Goal: Complete application form

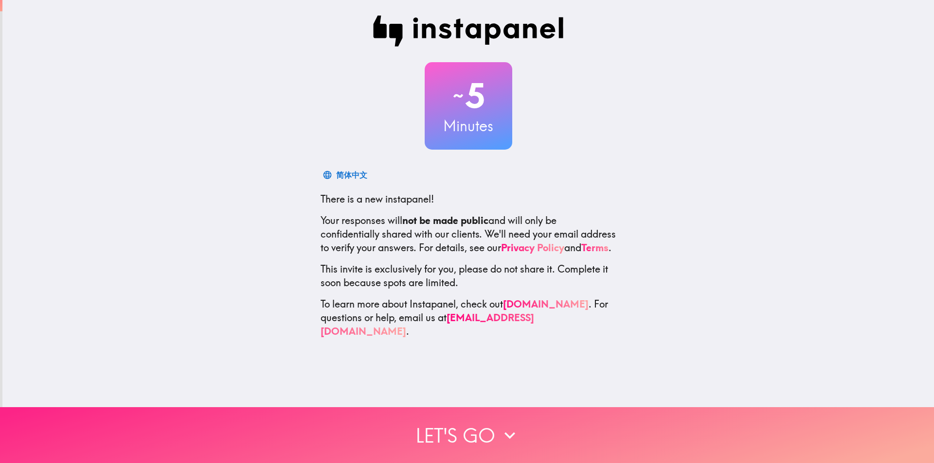
click at [476, 427] on button "Let's go" at bounding box center [467, 436] width 934 height 56
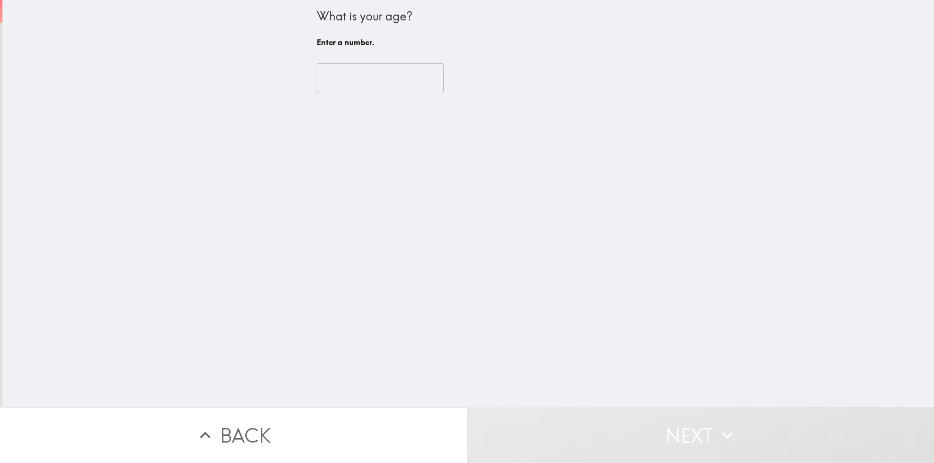
click at [369, 85] on input "number" at bounding box center [380, 78] width 127 height 30
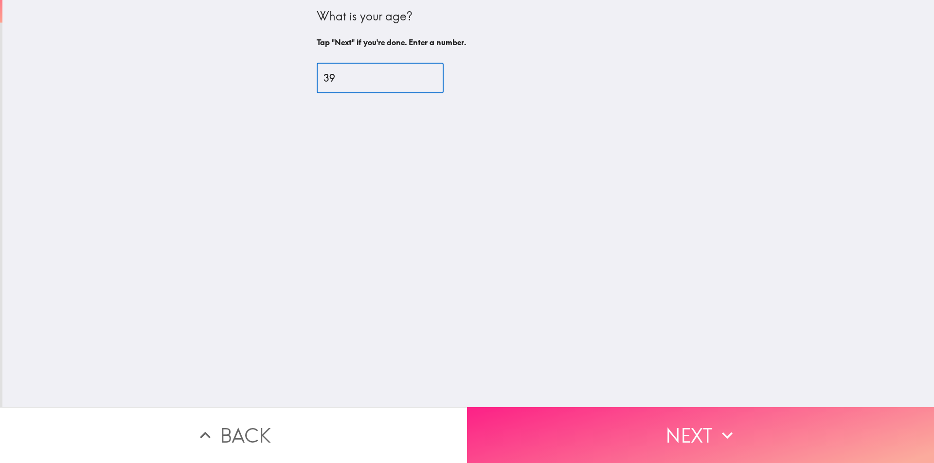
type input "39"
click at [720, 426] on icon "button" at bounding box center [726, 435] width 21 height 21
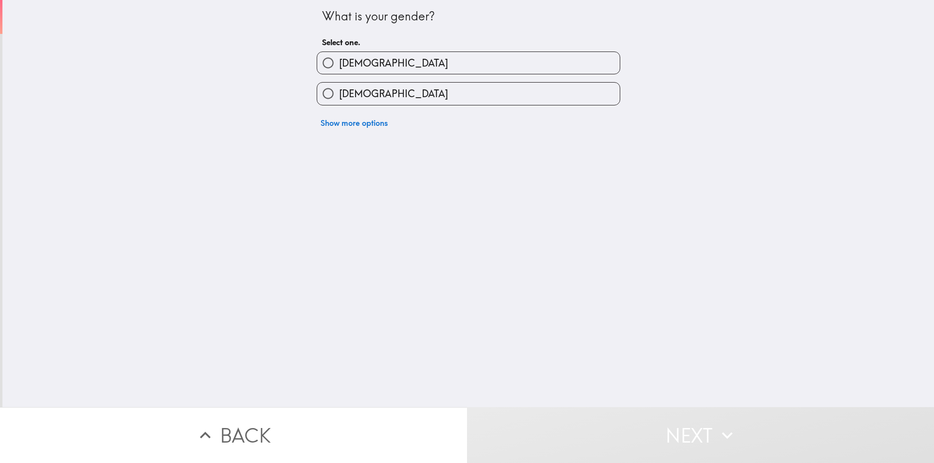
click at [341, 54] on label "[DEMOGRAPHIC_DATA]" at bounding box center [468, 63] width 303 height 22
click at [339, 54] on input "[DEMOGRAPHIC_DATA]" at bounding box center [328, 63] width 22 height 22
radio input "true"
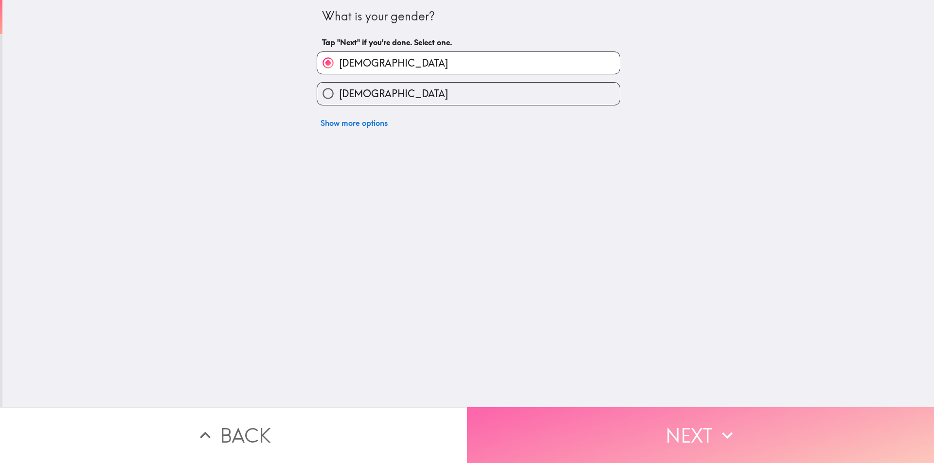
click at [645, 410] on button "Next" at bounding box center [700, 436] width 467 height 56
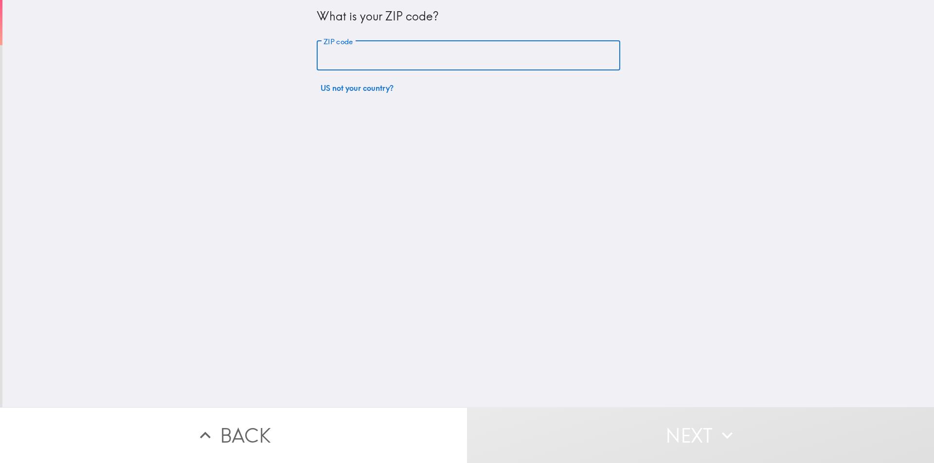
click at [365, 64] on input "ZIP code" at bounding box center [468, 56] width 303 height 30
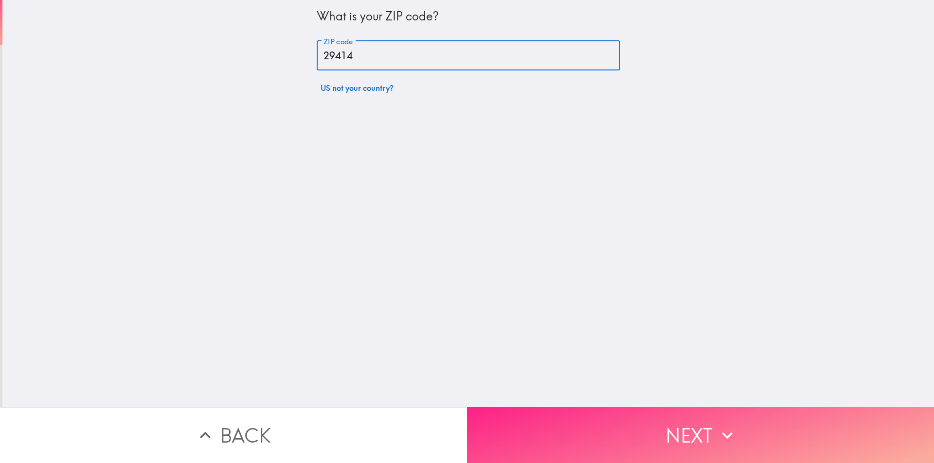
type input "29414"
click at [585, 408] on button "Next" at bounding box center [700, 436] width 467 height 56
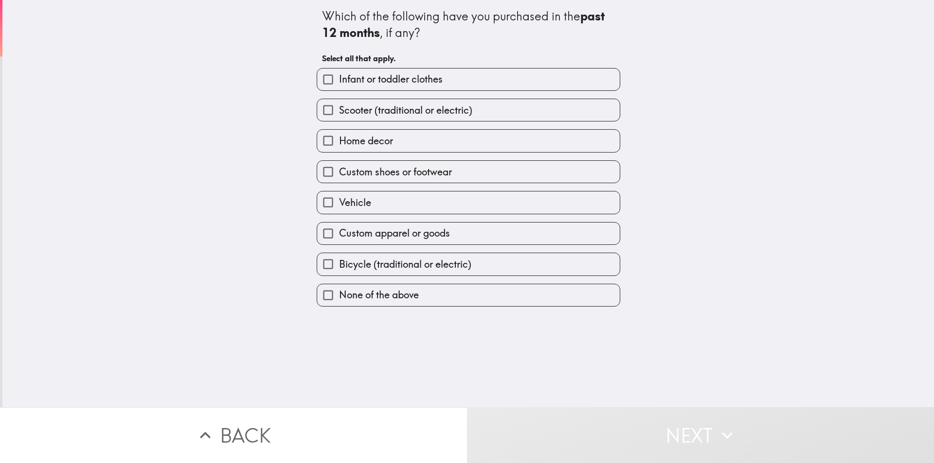
click at [393, 175] on span "Custom shoes or footwear" at bounding box center [395, 172] width 113 height 14
click at [339, 175] on input "Custom shoes or footwear" at bounding box center [328, 172] width 22 height 22
checkbox input "true"
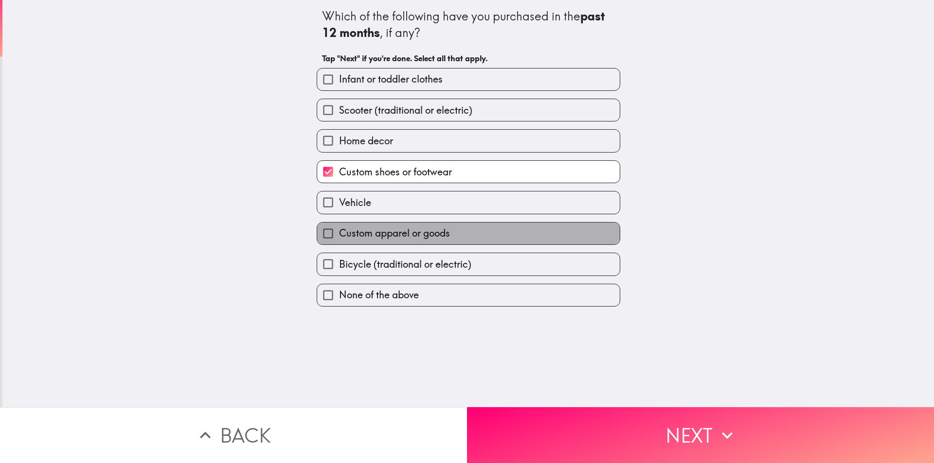
click at [413, 226] on label "Custom apparel or goods" at bounding box center [468, 234] width 303 height 22
click at [339, 226] on input "Custom apparel or goods" at bounding box center [328, 234] width 22 height 22
checkbox input "true"
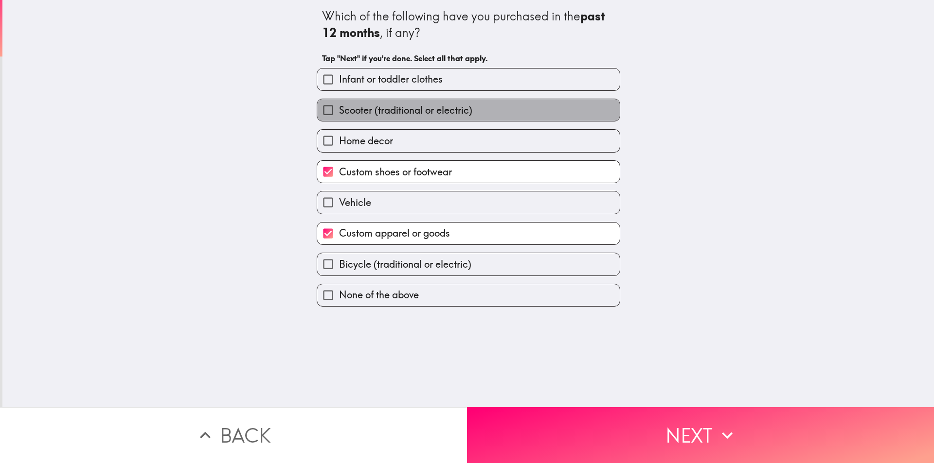
click at [371, 118] on label "Scooter (traditional or electric)" at bounding box center [468, 110] width 303 height 22
click at [339, 118] on input "Scooter (traditional or electric)" at bounding box center [328, 110] width 22 height 22
checkbox input "true"
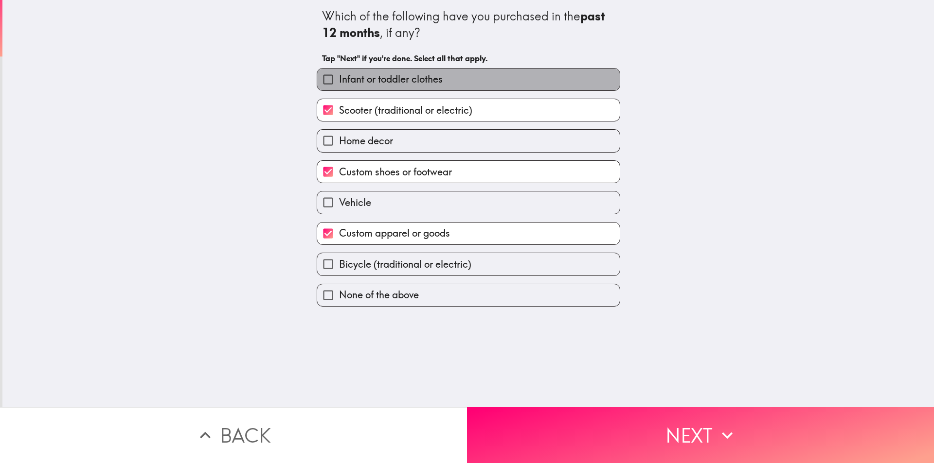
drag, startPoint x: 382, startPoint y: 78, endPoint x: 389, endPoint y: 104, distance: 26.7
click at [382, 78] on span "Infant or toddler clothes" at bounding box center [391, 79] width 104 height 14
click at [339, 78] on input "Infant or toddler clothes" at bounding box center [328, 80] width 22 height 22
checkbox input "true"
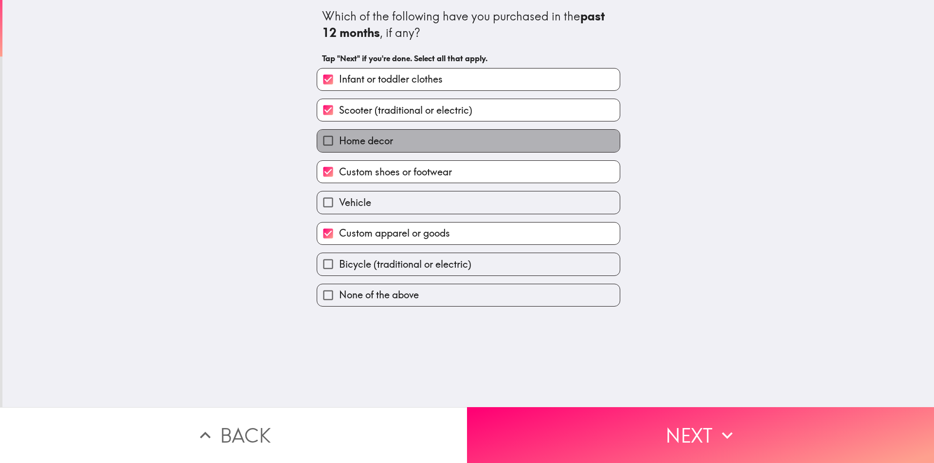
click at [395, 149] on label "Home decor" at bounding box center [468, 141] width 303 height 22
click at [339, 149] on input "Home decor" at bounding box center [328, 141] width 22 height 22
checkbox input "true"
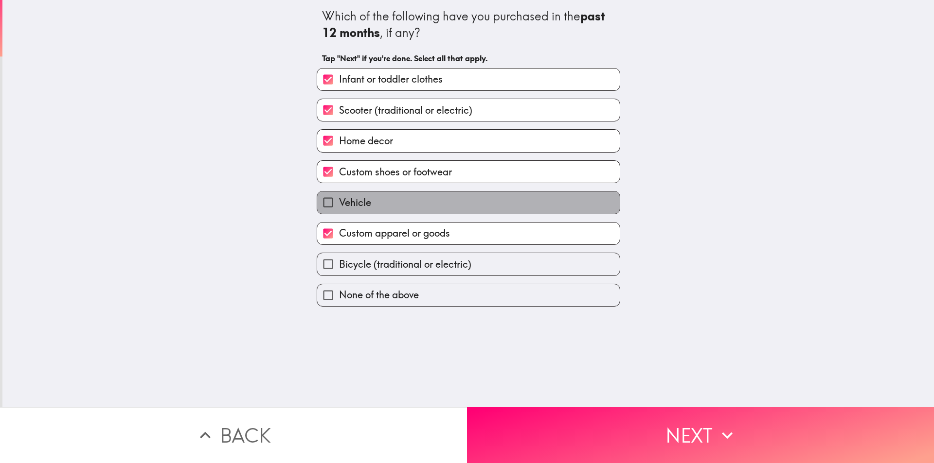
drag, startPoint x: 378, startPoint y: 204, endPoint x: 411, endPoint y: 252, distance: 57.7
click at [378, 205] on label "Vehicle" at bounding box center [468, 203] width 303 height 22
click at [339, 205] on input "Vehicle" at bounding box center [328, 203] width 22 height 22
checkbox input "true"
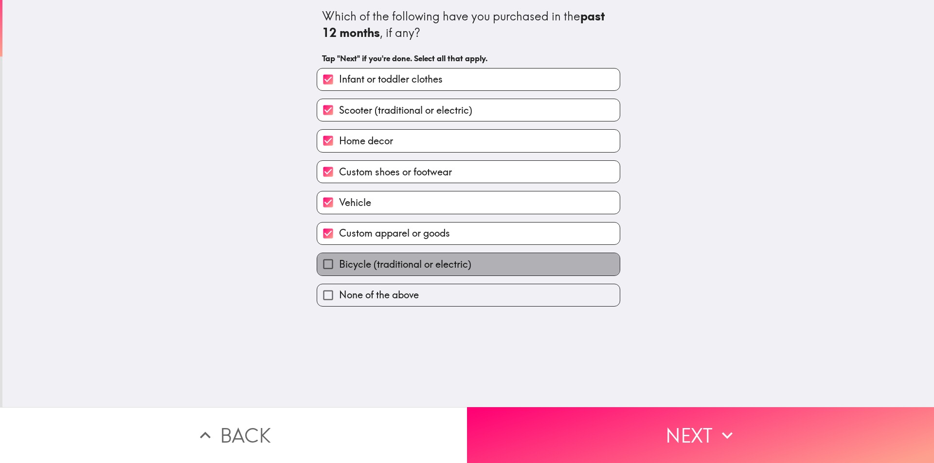
click at [418, 260] on span "Bicycle (traditional or electric)" at bounding box center [405, 265] width 132 height 14
click at [339, 260] on input "Bicycle (traditional or electric)" at bounding box center [328, 264] width 22 height 22
checkbox input "true"
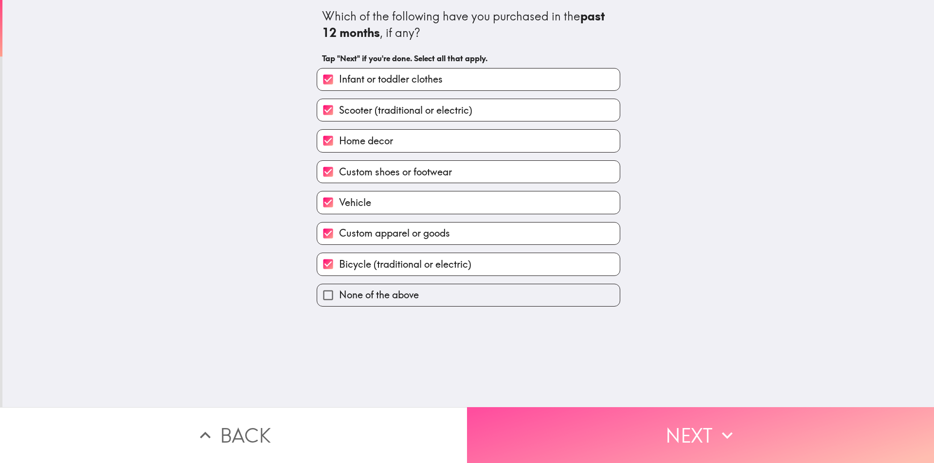
click at [626, 408] on button "Next" at bounding box center [700, 436] width 467 height 56
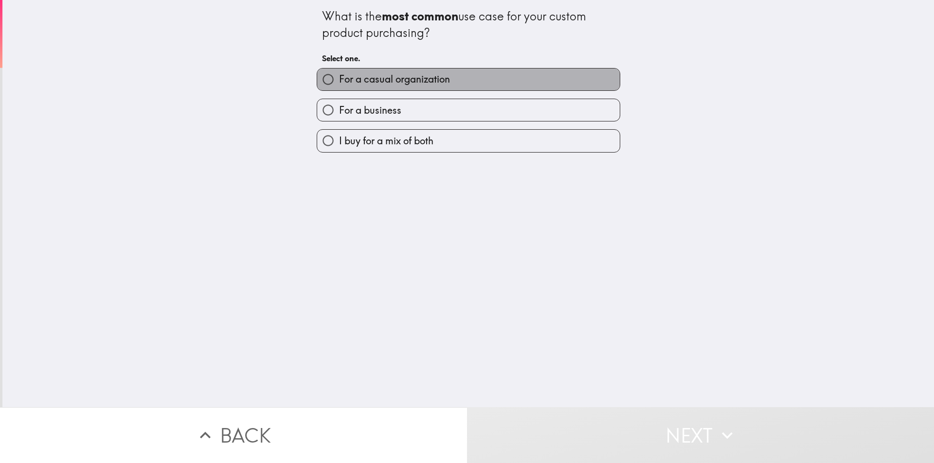
click at [370, 77] on span "For a casual organization" at bounding box center [394, 79] width 111 height 14
click at [339, 77] on input "For a casual organization" at bounding box center [328, 80] width 22 height 22
radio input "true"
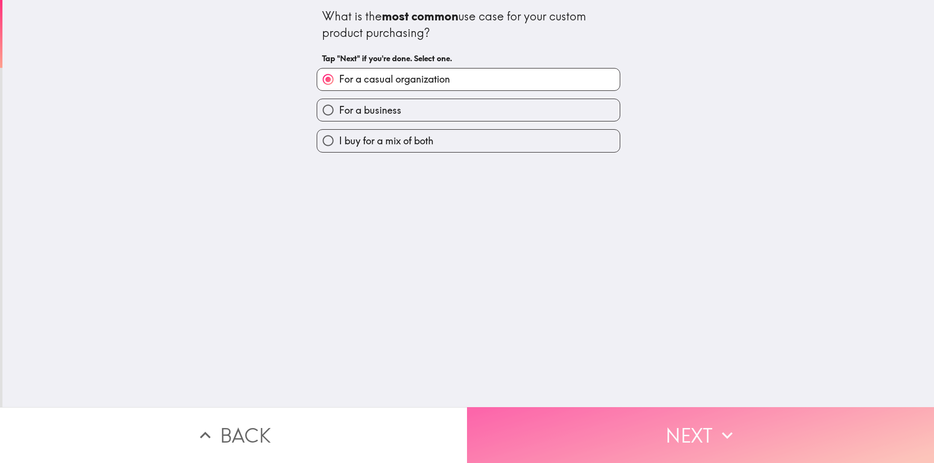
click at [534, 426] on button "Next" at bounding box center [700, 436] width 467 height 56
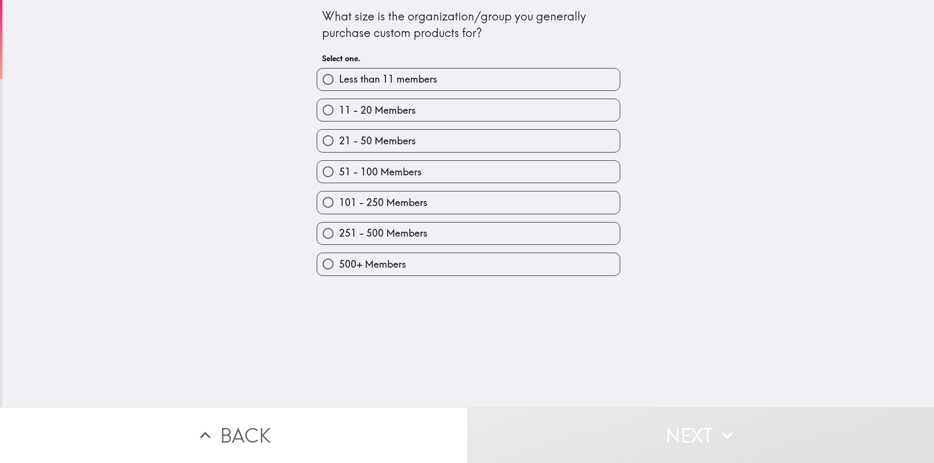
click at [353, 118] on label "11 - 20 Members" at bounding box center [468, 110] width 303 height 22
click at [339, 118] on input "11 - 20 Members" at bounding box center [328, 110] width 22 height 22
radio input "true"
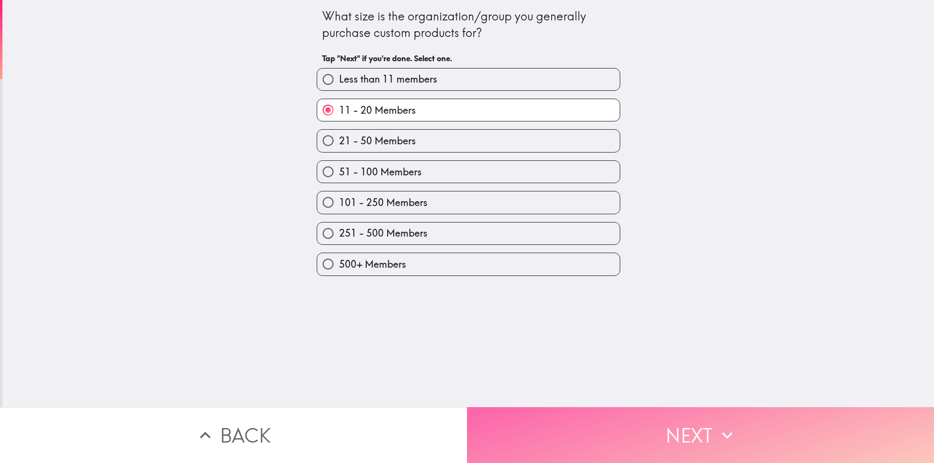
drag, startPoint x: 575, startPoint y: 405, endPoint x: 570, endPoint y: 416, distance: 12.4
click at [570, 416] on button "Next" at bounding box center [700, 436] width 467 height 56
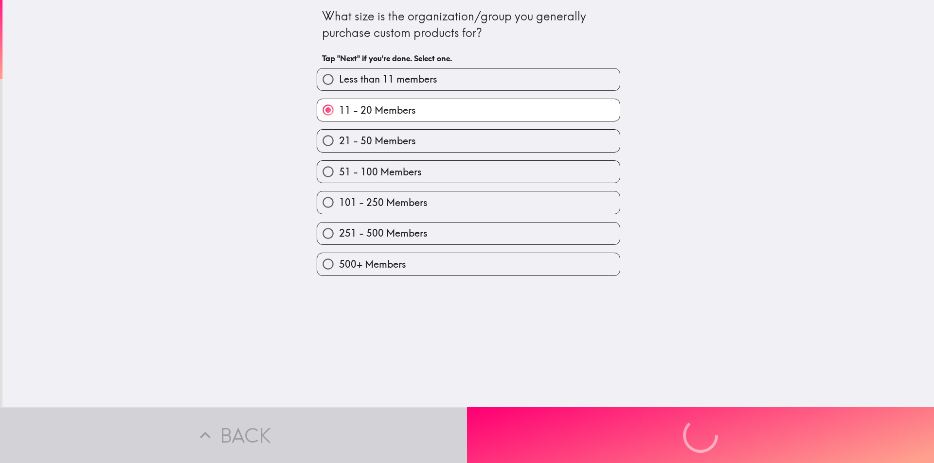
click at [570, 416] on div "Back Next" at bounding box center [467, 436] width 934 height 56
drag, startPoint x: 399, startPoint y: 118, endPoint x: 401, endPoint y: 147, distance: 29.7
click at [401, 147] on div "Less than 11 members 11 - 20 Members 21 - 50 Members 51 - 100 Members 101 - 250…" at bounding box center [464, 168] width 311 height 216
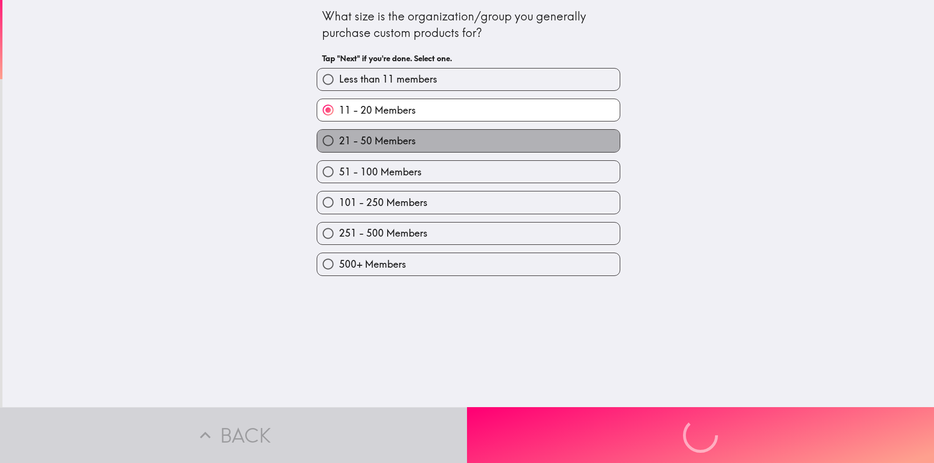
click at [401, 147] on span "21 - 50 Members" at bounding box center [377, 141] width 77 height 14
click at [339, 147] on input "21 - 50 Members" at bounding box center [328, 141] width 22 height 22
radio input "true"
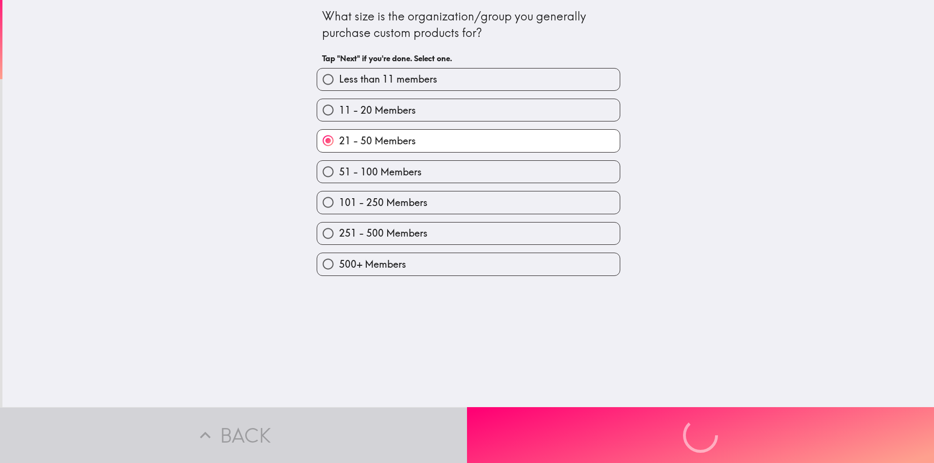
click at [394, 180] on label "51 - 100 Members" at bounding box center [468, 172] width 303 height 22
click at [339, 180] on input "51 - 100 Members" at bounding box center [328, 172] width 22 height 22
radio input "true"
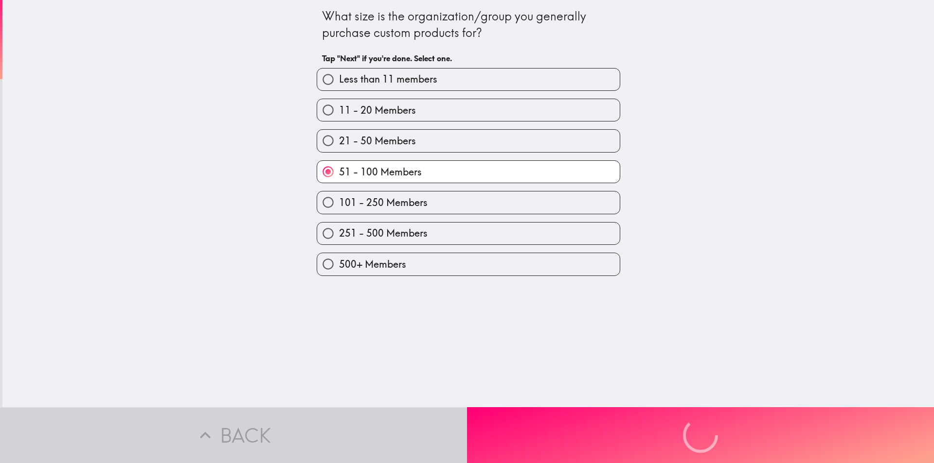
click at [393, 119] on label "11 - 20 Members" at bounding box center [468, 110] width 303 height 22
click at [339, 119] on input "11 - 20 Members" at bounding box center [328, 110] width 22 height 22
radio input "true"
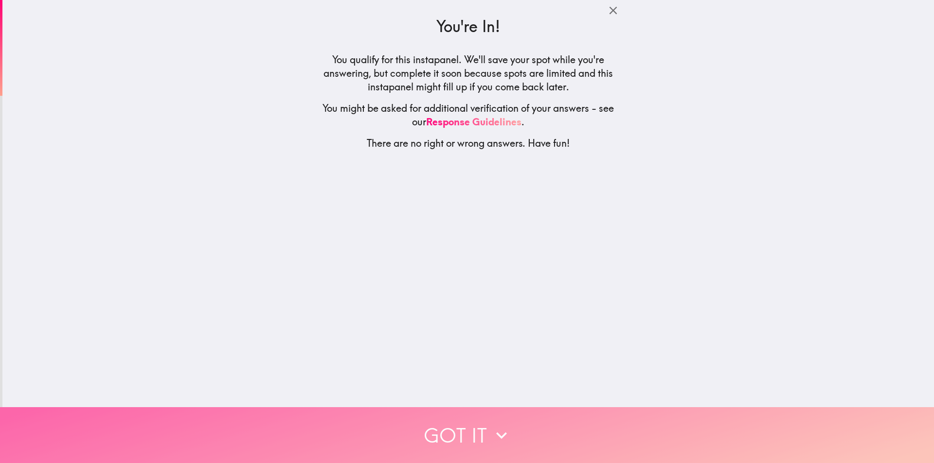
click at [524, 429] on button "Got it" at bounding box center [467, 436] width 934 height 56
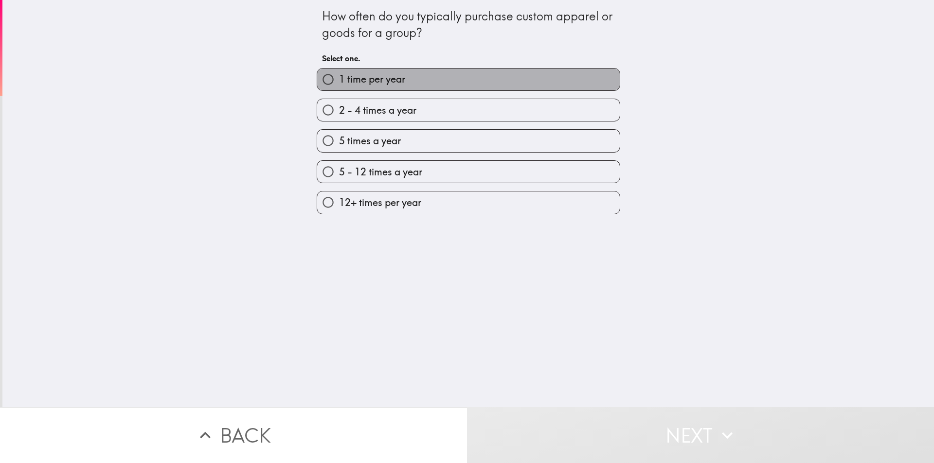
click at [373, 89] on label "1 time per year" at bounding box center [468, 80] width 303 height 22
click at [339, 89] on input "1 time per year" at bounding box center [328, 80] width 22 height 22
radio input "true"
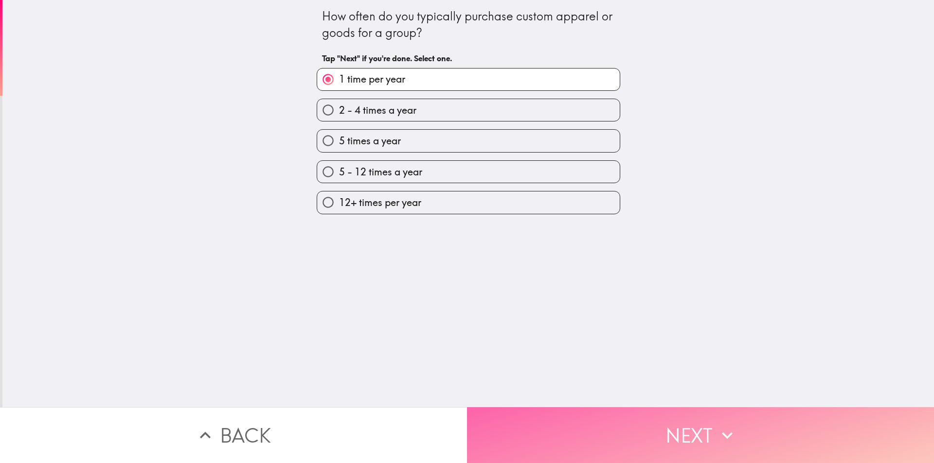
click at [648, 442] on button "Next" at bounding box center [700, 436] width 467 height 56
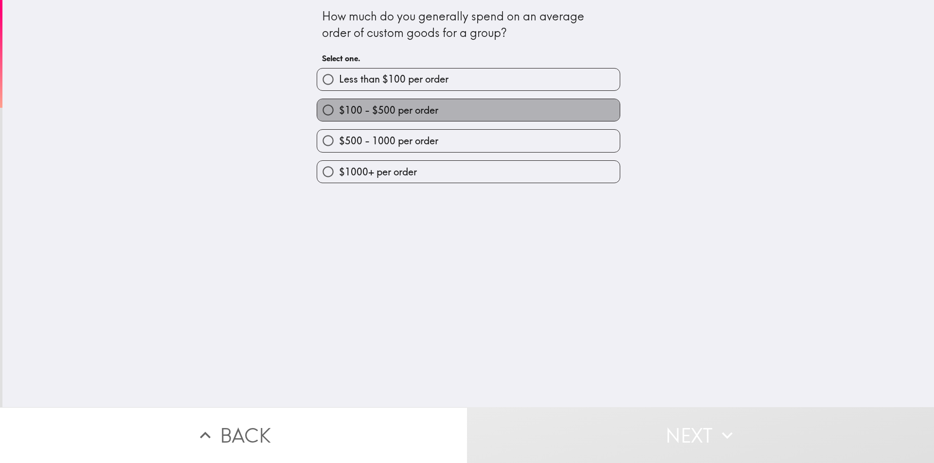
click at [403, 113] on span "$100 - $500 per order" at bounding box center [388, 111] width 99 height 14
click at [339, 113] on input "$100 - $500 per order" at bounding box center [328, 110] width 22 height 22
radio input "true"
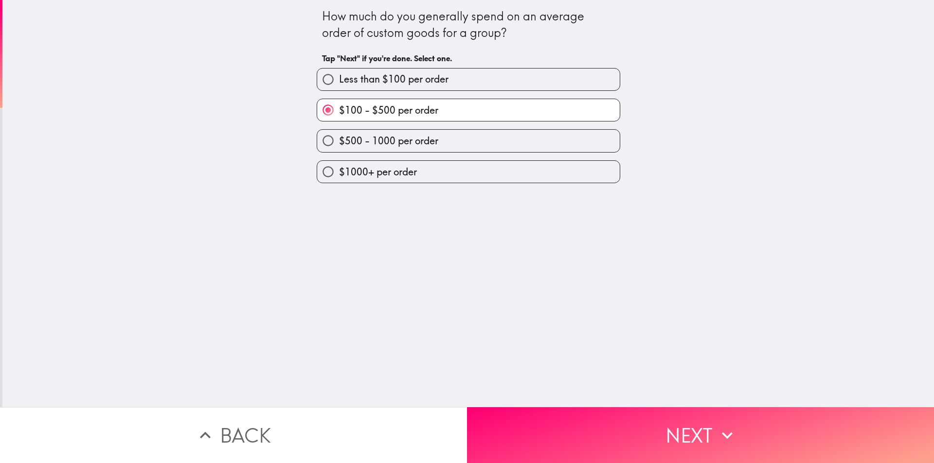
drag, startPoint x: 618, startPoint y: 379, endPoint x: 625, endPoint y: 408, distance: 29.6
click at [619, 384] on div "How much do you generally spend on an average order of custom goods for a group…" at bounding box center [467, 204] width 931 height 408
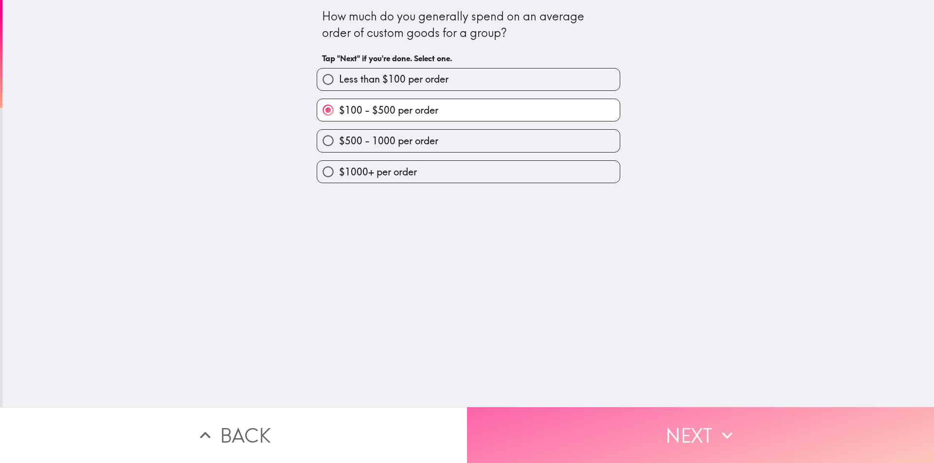
click at [626, 410] on button "Next" at bounding box center [700, 436] width 467 height 56
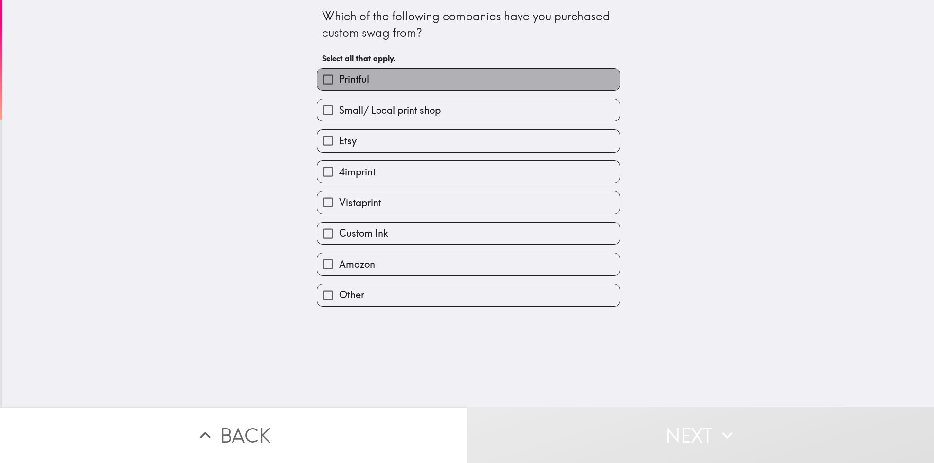
click at [394, 89] on label "Printful" at bounding box center [468, 80] width 303 height 22
click at [339, 89] on input "Printful" at bounding box center [328, 80] width 22 height 22
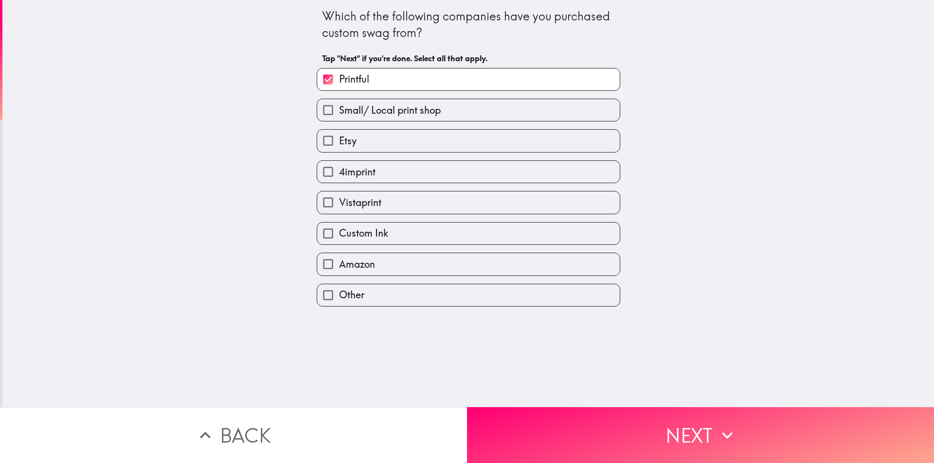
click at [388, 89] on label "Printful" at bounding box center [468, 80] width 303 height 22
click at [339, 89] on input "Printful" at bounding box center [328, 80] width 22 height 22
checkbox input "false"
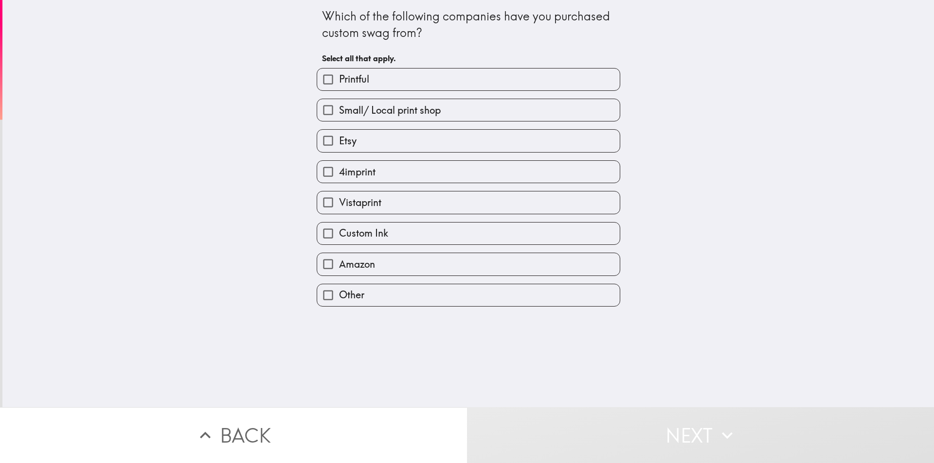
click at [374, 114] on span "Small/ Local print shop" at bounding box center [390, 111] width 102 height 14
click at [339, 114] on input "Small/ Local print shop" at bounding box center [328, 110] width 22 height 22
checkbox input "true"
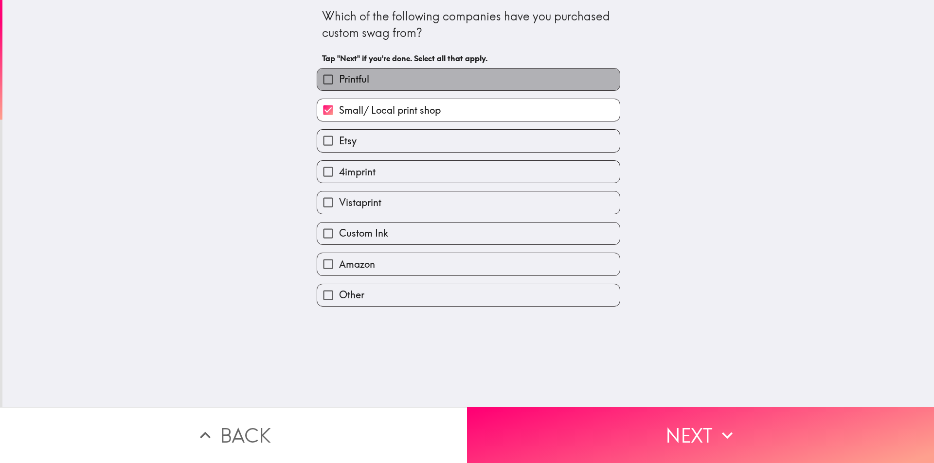
click at [371, 86] on label "Printful" at bounding box center [468, 80] width 303 height 22
click at [339, 86] on input "Printful" at bounding box center [328, 80] width 22 height 22
checkbox input "true"
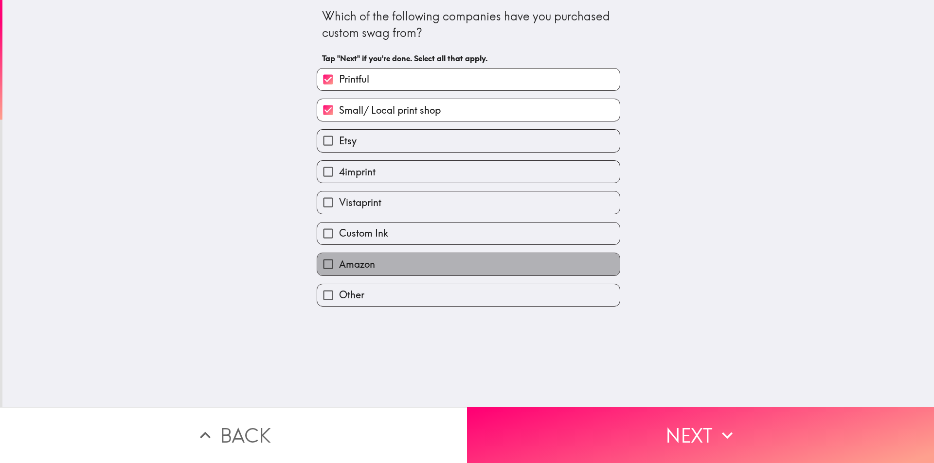
click at [381, 271] on label "Amazon" at bounding box center [468, 264] width 303 height 22
click at [339, 271] on input "Amazon" at bounding box center [328, 264] width 22 height 22
checkbox input "true"
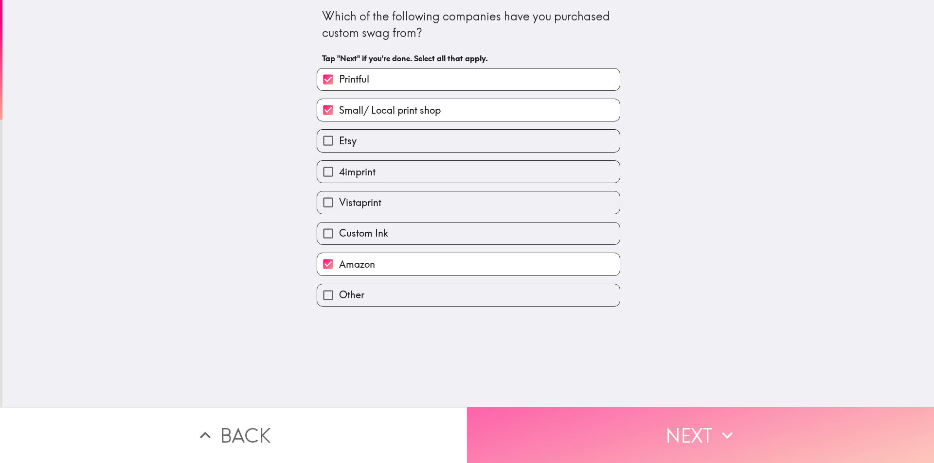
click at [622, 408] on button "Next" at bounding box center [700, 436] width 467 height 56
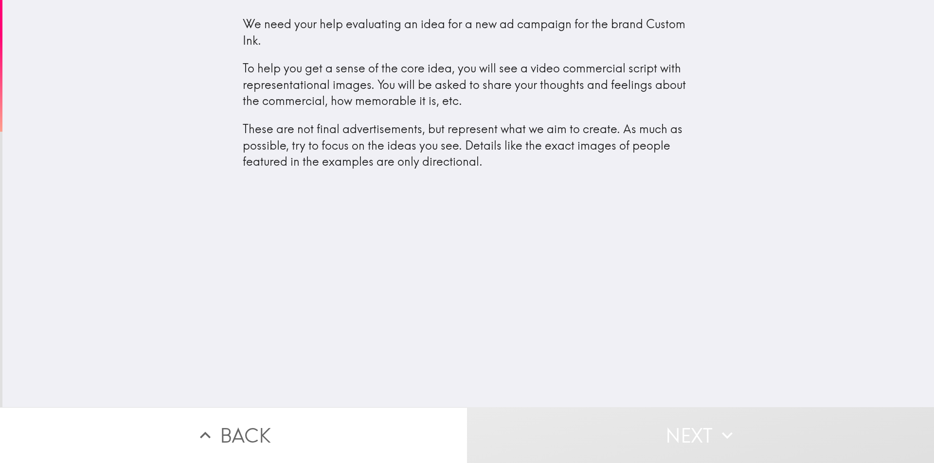
drag, startPoint x: 591, startPoint y: 432, endPoint x: 490, endPoint y: 159, distance: 291.9
click at [503, 184] on div "We need your help evaluating an idea for a new ad campaign for the brand Custom…" at bounding box center [467, 231] width 934 height 463
click at [483, 151] on p "These are not final advertisements, but represent what we aim to create. As muc…" at bounding box center [468, 145] width 451 height 49
click at [430, 133] on p "These are not final advertisements, but represent what we aim to create. As muc…" at bounding box center [468, 145] width 451 height 49
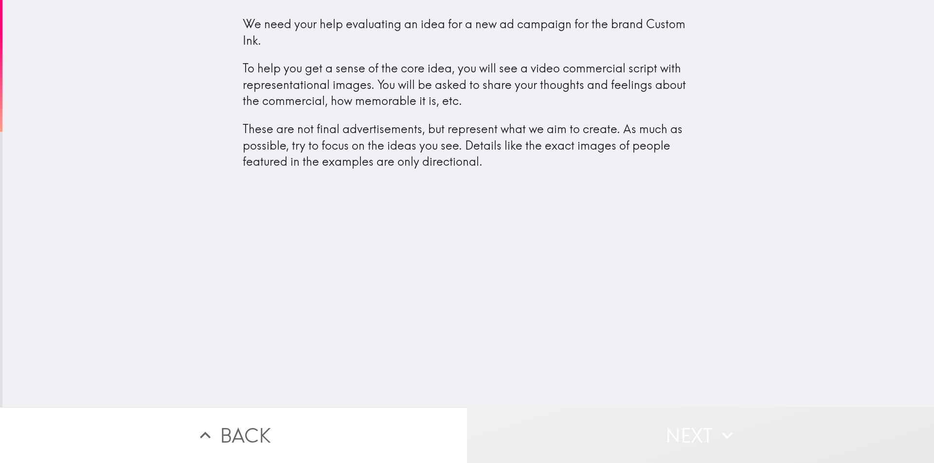
click at [709, 433] on button "Next" at bounding box center [700, 436] width 467 height 56
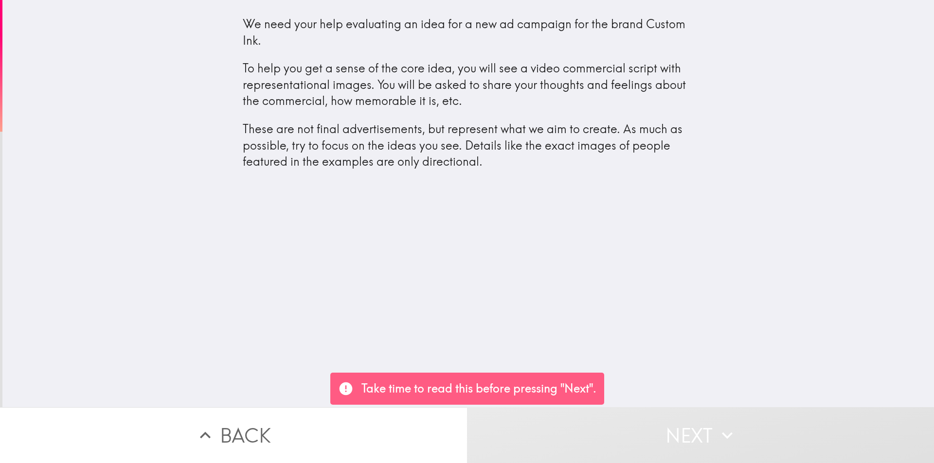
drag, startPoint x: 457, startPoint y: 176, endPoint x: 417, endPoint y: 125, distance: 64.1
click at [457, 173] on h4 "We need your help evaluating an idea for a new ad campaign for the brand Custom…" at bounding box center [468, 99] width 451 height 167
drag, startPoint x: 416, startPoint y: 125, endPoint x: 561, endPoint y: 128, distance: 144.5
click at [579, 135] on p "These are not final advertisements, but represent what we aim to create. As muc…" at bounding box center [468, 145] width 451 height 49
drag, startPoint x: 341, startPoint y: 52, endPoint x: 295, endPoint y: 35, distance: 49.0
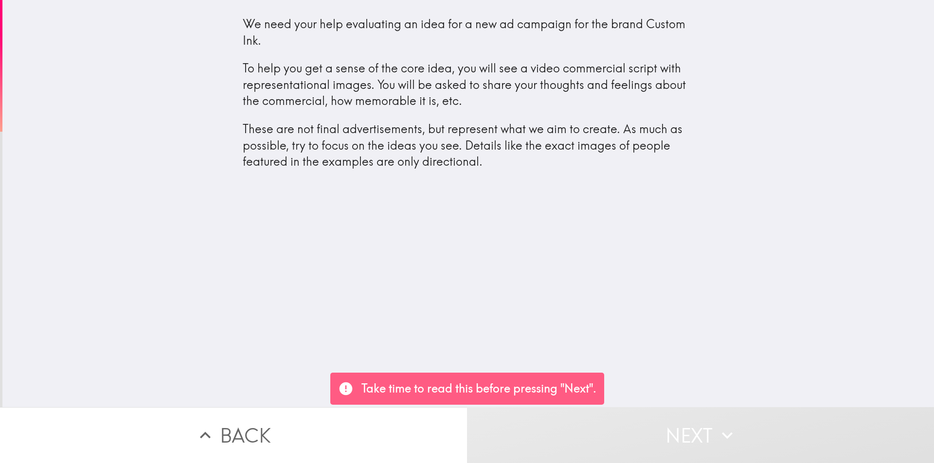
click at [338, 49] on div "We need your help evaluating an idea for a new ad campaign for the brand Custom…" at bounding box center [468, 93] width 451 height 154
click at [295, 35] on div "We need your help evaluating an idea for a new ad campaign for the brand Custom…" at bounding box center [468, 93] width 451 height 154
click at [473, 165] on p "These are not final advertisements, but represent what we aim to create. As muc…" at bounding box center [468, 145] width 451 height 49
click at [482, 171] on h4 "We need your help evaluating an idea for a new ad campaign for the brand Custom…" at bounding box center [468, 99] width 451 height 167
drag, startPoint x: 515, startPoint y: 200, endPoint x: 520, endPoint y: 206, distance: 7.2
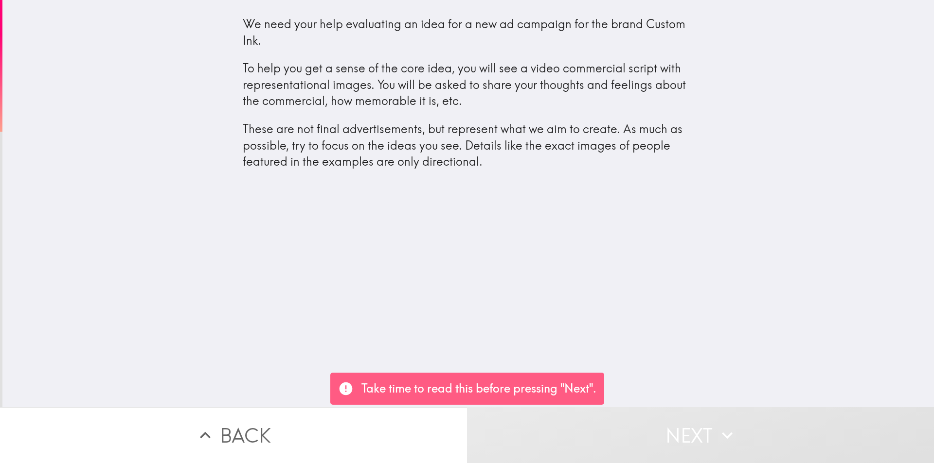
click at [518, 204] on div "We need your help evaluating an idea for a new ad campaign for the brand Custom…" at bounding box center [467, 204] width 931 height 408
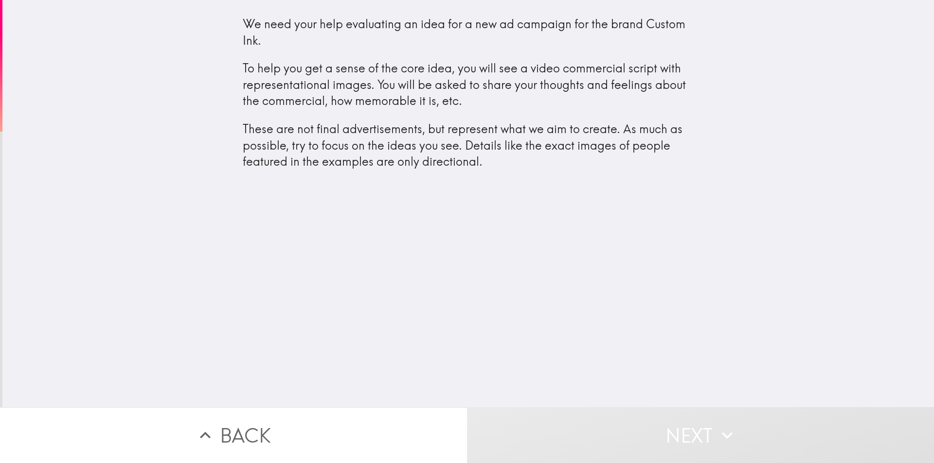
drag, startPoint x: 590, startPoint y: 238, endPoint x: 740, endPoint y: 272, distance: 153.6
click at [684, 265] on div "We need your help evaluating an idea for a new ad campaign for the brand Custom…" at bounding box center [467, 204] width 931 height 408
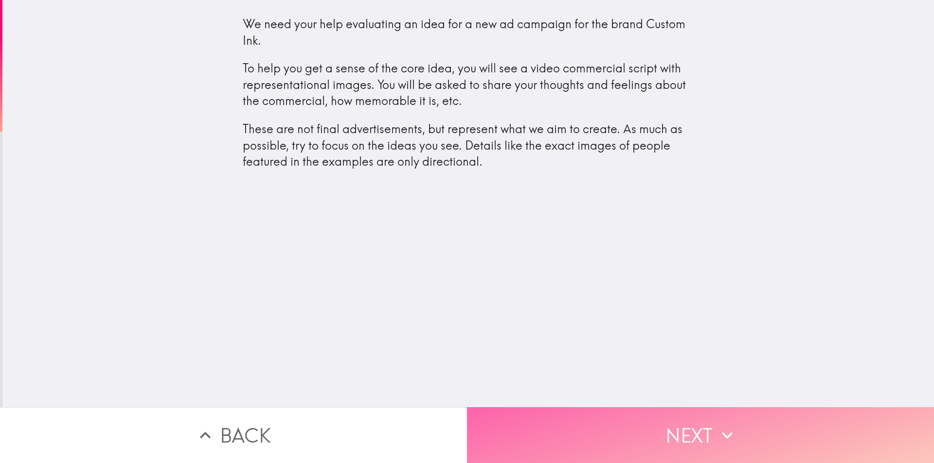
click at [905, 410] on button "Next" at bounding box center [700, 436] width 467 height 56
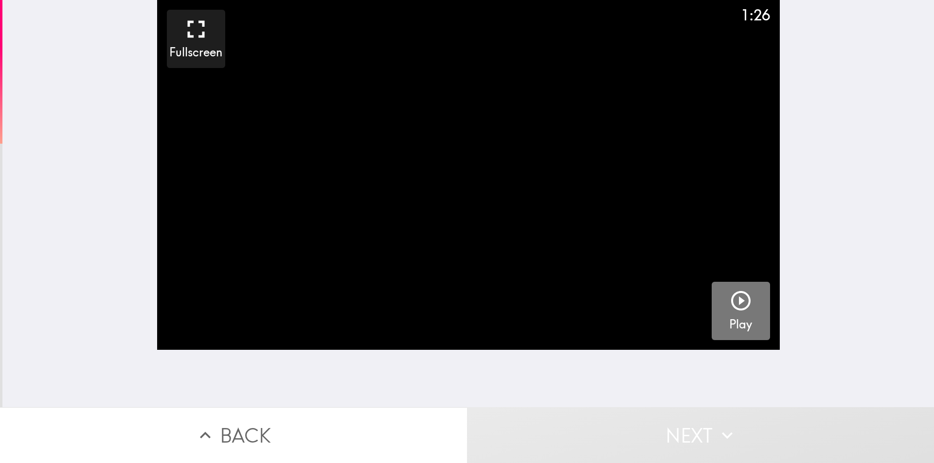
click at [719, 295] on button "Play" at bounding box center [741, 311] width 58 height 58
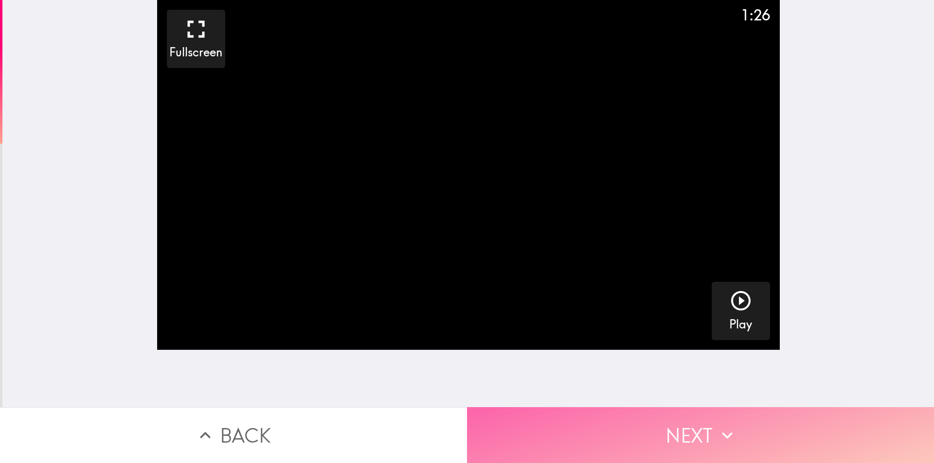
click at [652, 425] on button "Next" at bounding box center [700, 436] width 467 height 56
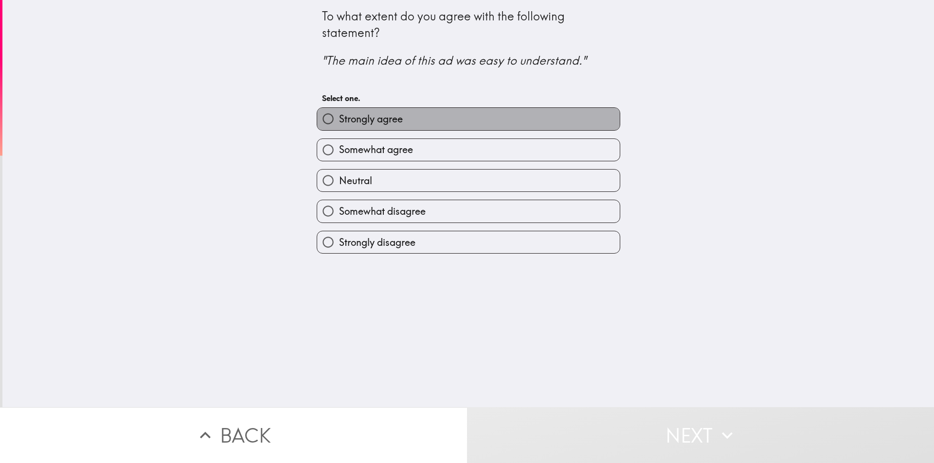
click at [405, 116] on label "Strongly agree" at bounding box center [468, 119] width 303 height 22
click at [339, 116] on input "Strongly agree" at bounding box center [328, 119] width 22 height 22
radio input "true"
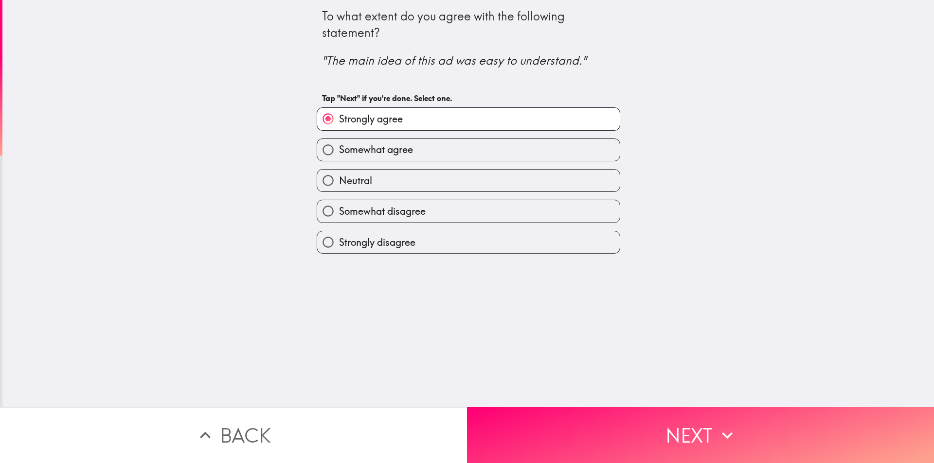
click at [584, 390] on div "To what extent do you agree with the following statement? "The main idea of thi…" at bounding box center [467, 204] width 931 height 408
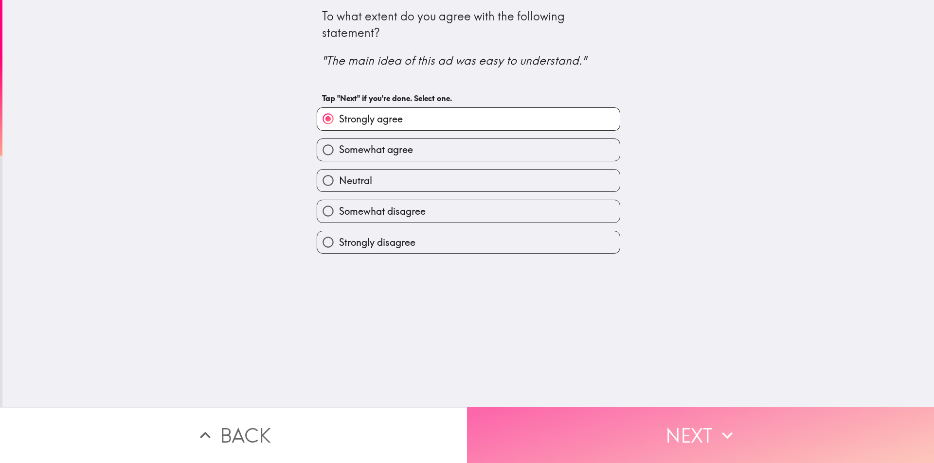
click at [594, 413] on button "Next" at bounding box center [700, 436] width 467 height 56
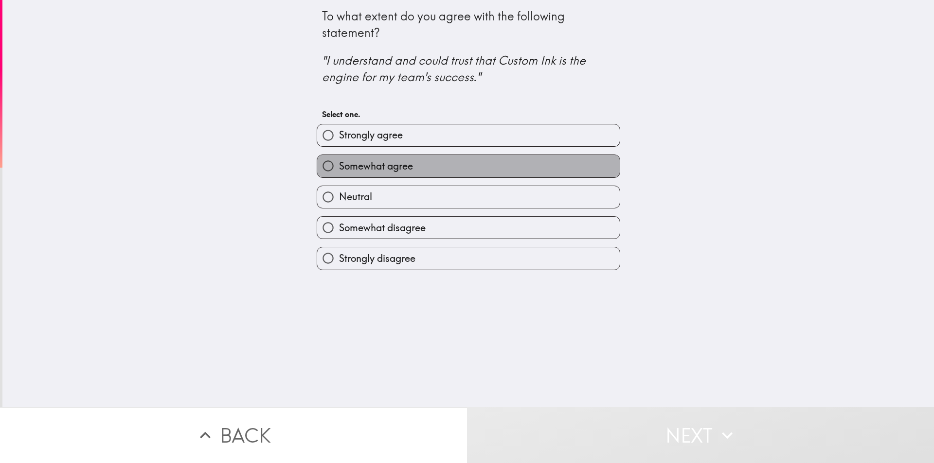
click at [388, 160] on span "Somewhat agree" at bounding box center [376, 167] width 74 height 14
click at [339, 160] on input "Somewhat agree" at bounding box center [328, 166] width 22 height 22
radio input "true"
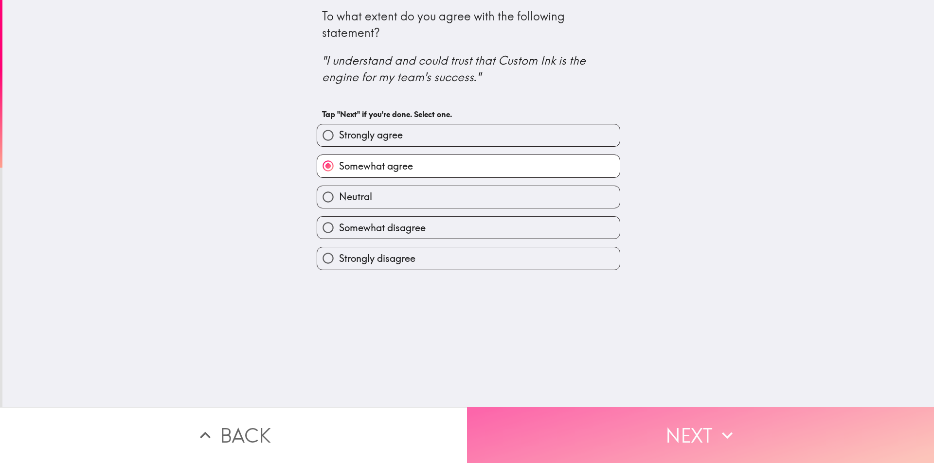
click at [601, 409] on button "Next" at bounding box center [700, 436] width 467 height 56
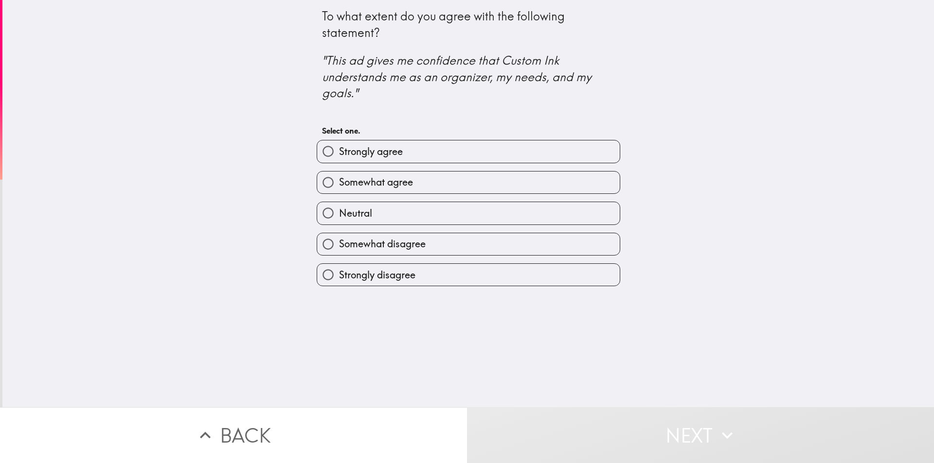
click at [440, 152] on label "Strongly agree" at bounding box center [468, 152] width 303 height 22
click at [339, 152] on input "Strongly agree" at bounding box center [328, 152] width 22 height 22
radio input "true"
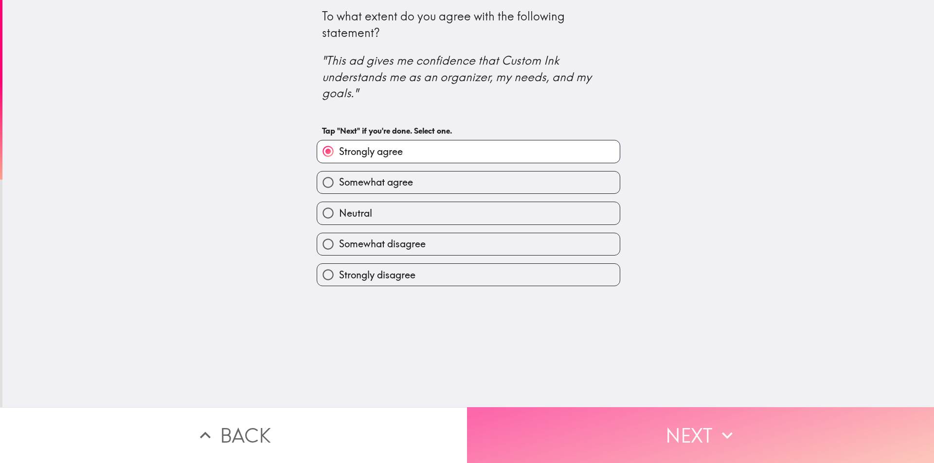
click at [607, 413] on button "Next" at bounding box center [700, 436] width 467 height 56
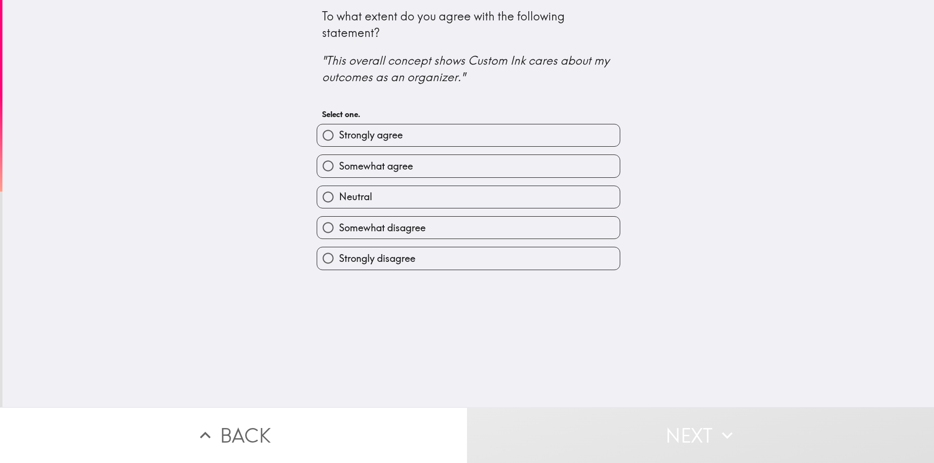
click at [405, 150] on div "Somewhat agree" at bounding box center [464, 162] width 311 height 31
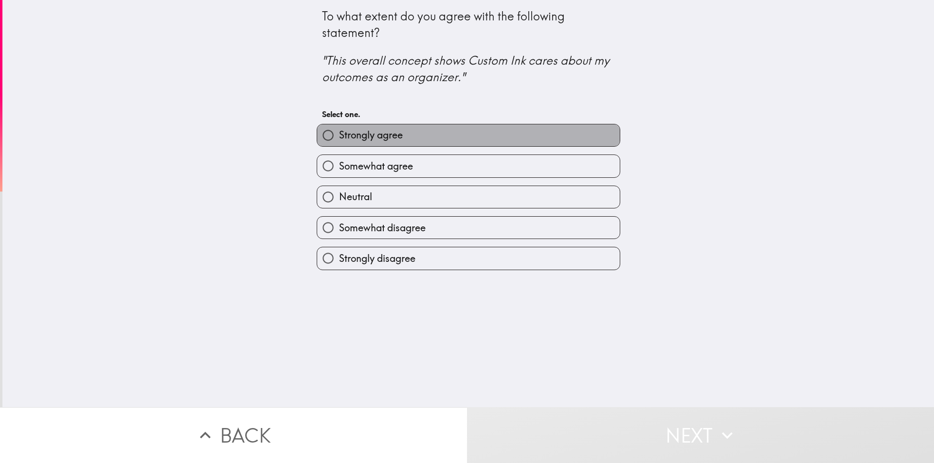
click at [413, 141] on label "Strongly agree" at bounding box center [468, 136] width 303 height 22
click at [339, 141] on input "Strongly agree" at bounding box center [328, 136] width 22 height 22
radio input "true"
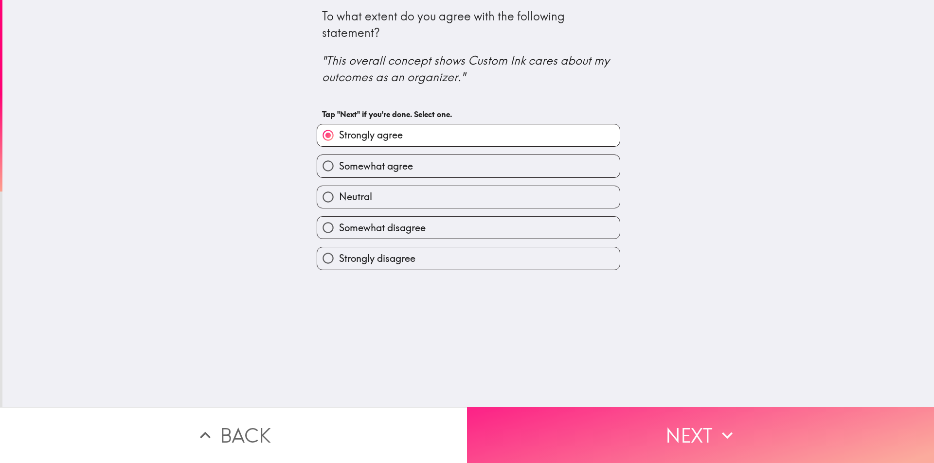
click at [582, 402] on div "To what extent do you agree with the following statement? "This overall concept…" at bounding box center [467, 231] width 934 height 463
click at [587, 408] on button "Next" at bounding box center [700, 436] width 467 height 56
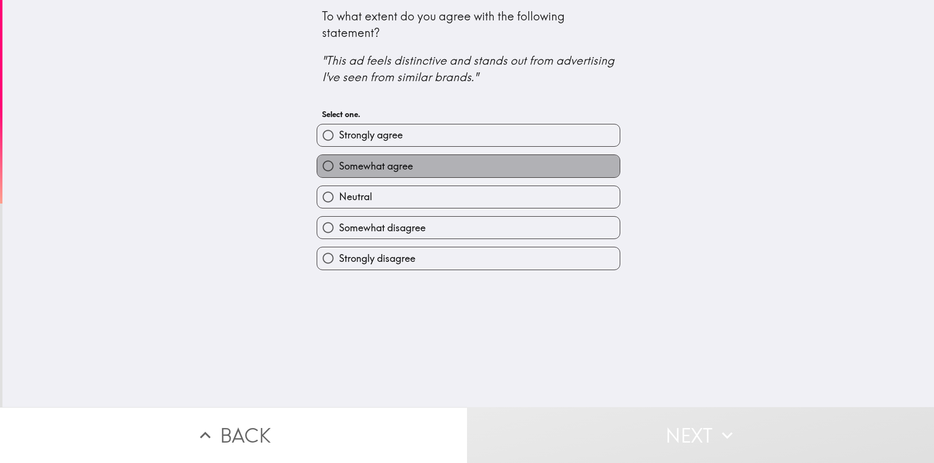
click at [407, 155] on label "Somewhat agree" at bounding box center [468, 166] width 303 height 22
click at [339, 155] on input "Somewhat agree" at bounding box center [328, 166] width 22 height 22
radio input "true"
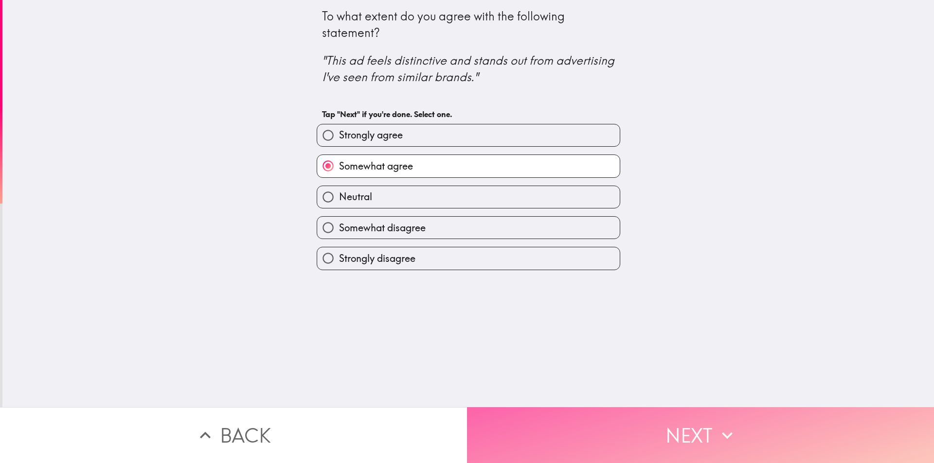
click at [657, 408] on button "Next" at bounding box center [700, 436] width 467 height 56
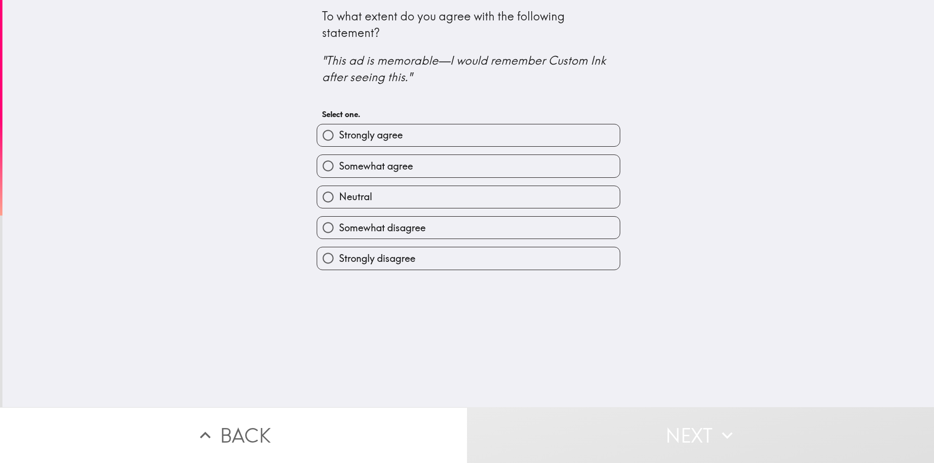
click at [470, 160] on label "Somewhat agree" at bounding box center [468, 166] width 303 height 22
click at [339, 160] on input "Somewhat agree" at bounding box center [328, 166] width 22 height 22
radio input "true"
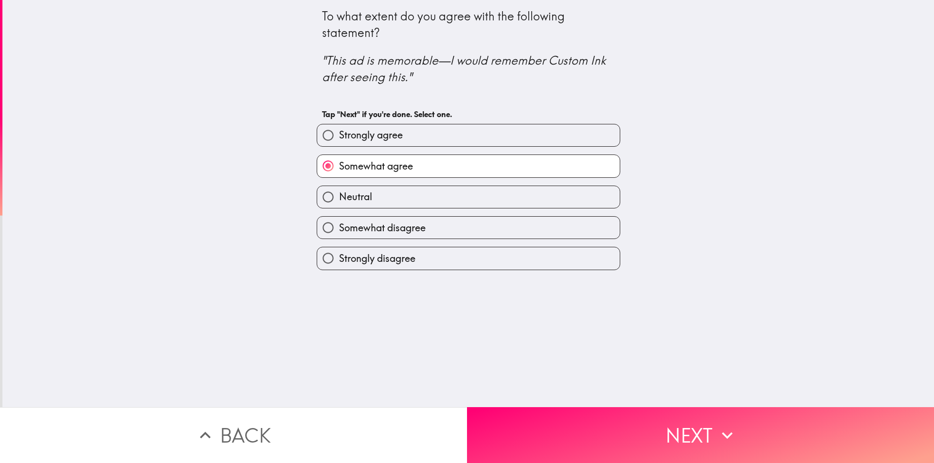
click at [612, 389] on div "To what extent do you agree with the following statement? "This ad is memorable…" at bounding box center [467, 204] width 931 height 408
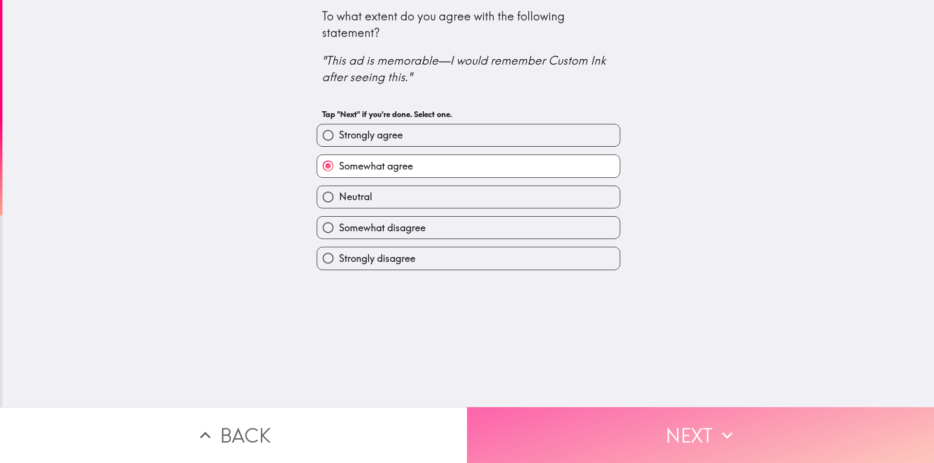
click at [623, 408] on button "Next" at bounding box center [700, 436] width 467 height 56
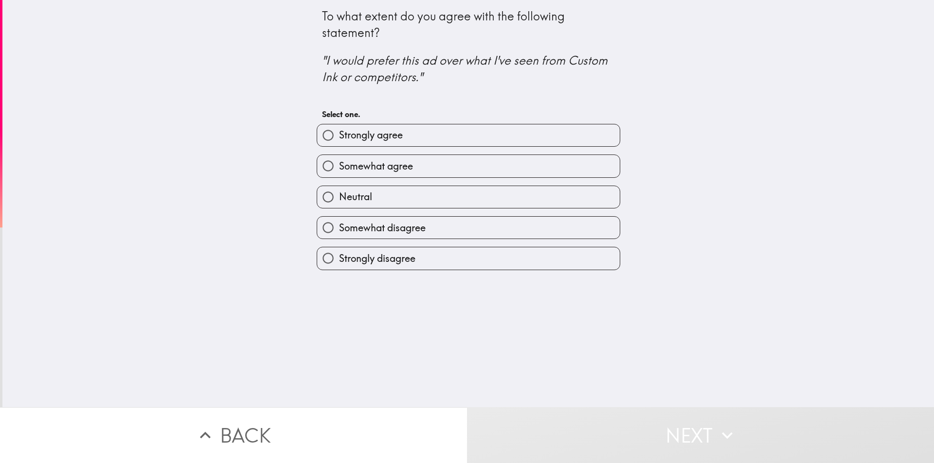
click at [419, 138] on label "Strongly agree" at bounding box center [468, 136] width 303 height 22
click at [339, 138] on input "Strongly agree" at bounding box center [328, 136] width 22 height 22
radio input "true"
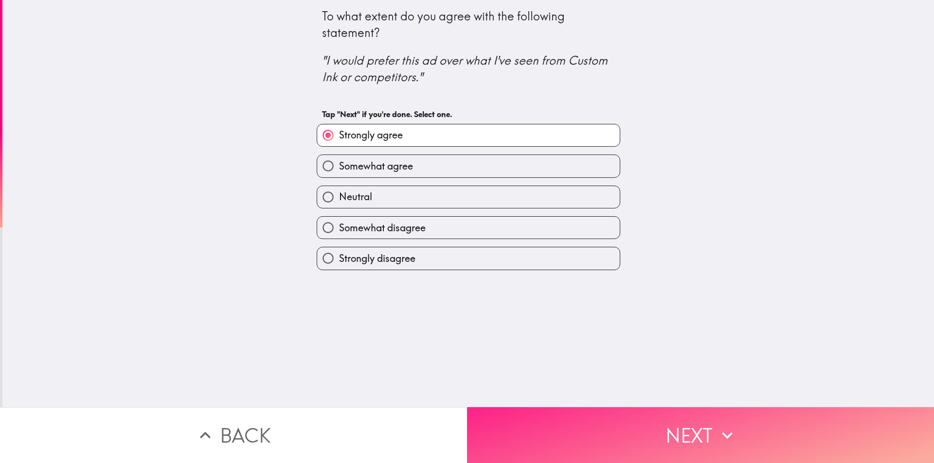
click at [574, 427] on button "Next" at bounding box center [700, 436] width 467 height 56
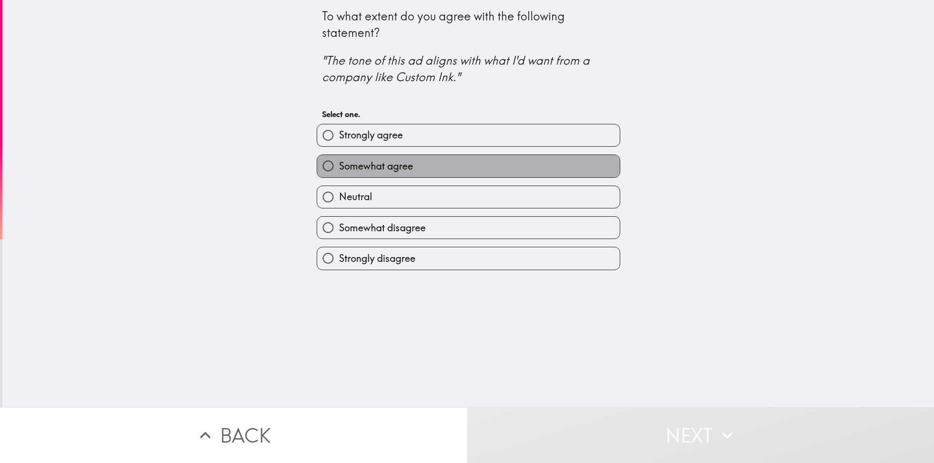
click at [431, 160] on label "Somewhat agree" at bounding box center [468, 166] width 303 height 22
click at [339, 160] on input "Somewhat agree" at bounding box center [328, 166] width 22 height 22
radio input "true"
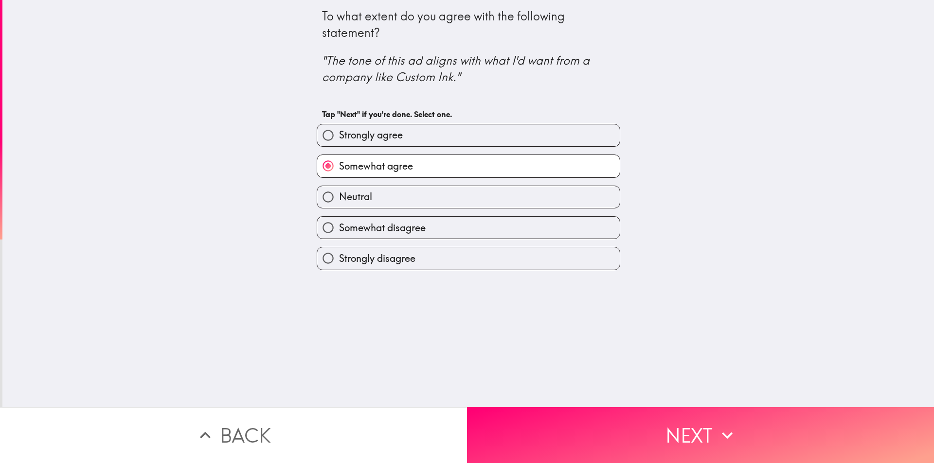
click at [640, 399] on div "To what extent do you agree with the following statement? "The tone of this ad …" at bounding box center [467, 204] width 931 height 408
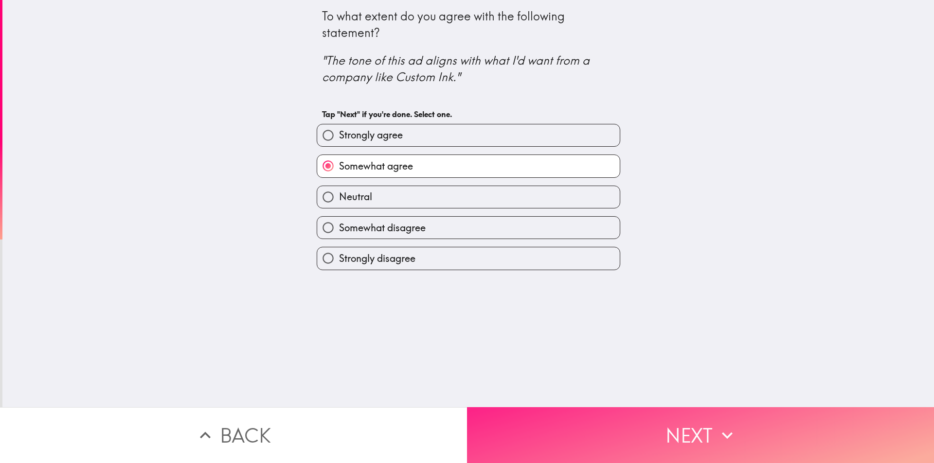
click at [641, 408] on button "Next" at bounding box center [700, 436] width 467 height 56
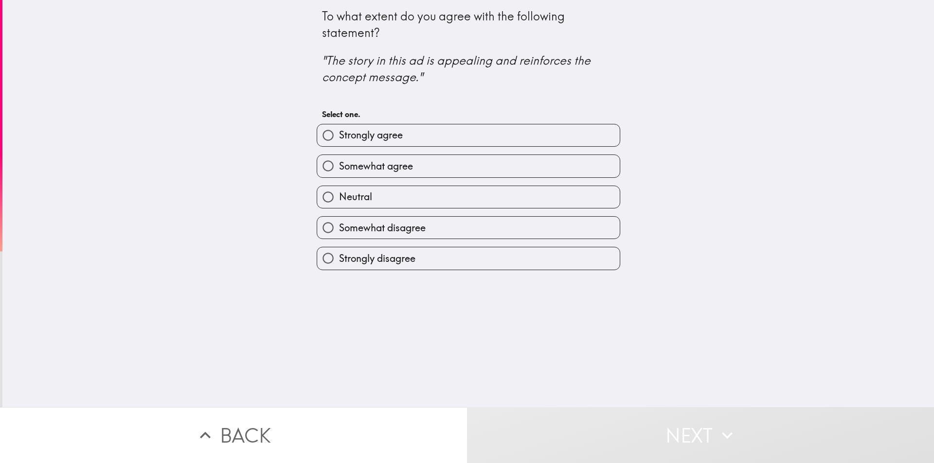
click at [438, 132] on label "Strongly agree" at bounding box center [468, 136] width 303 height 22
click at [339, 132] on input "Strongly agree" at bounding box center [328, 136] width 22 height 22
radio input "true"
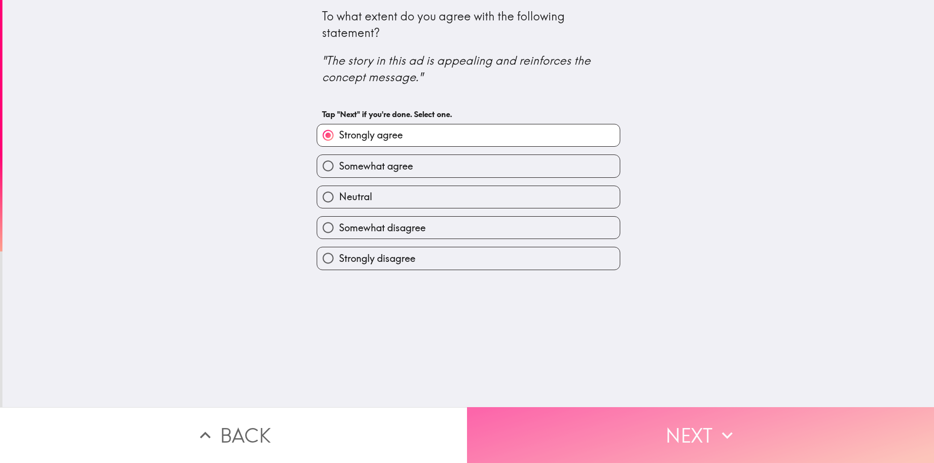
click at [657, 440] on button "Next" at bounding box center [700, 436] width 467 height 56
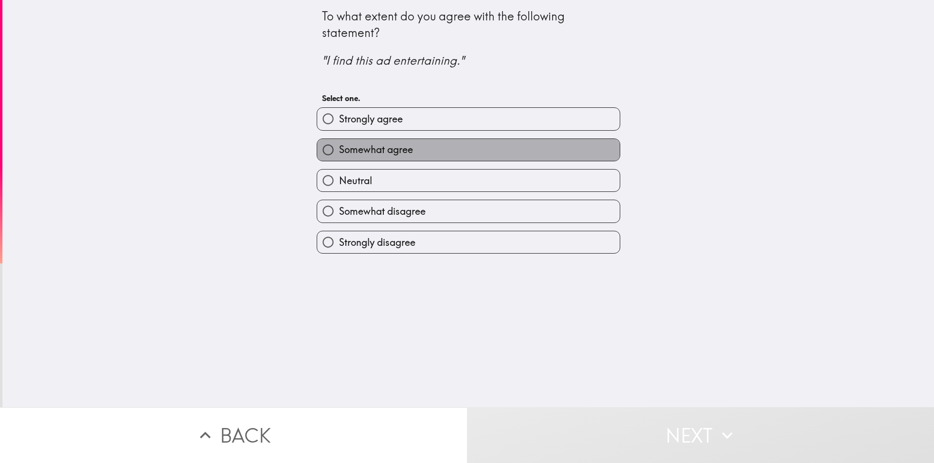
click at [447, 142] on label "Somewhat agree" at bounding box center [468, 150] width 303 height 22
click at [339, 142] on input "Somewhat agree" at bounding box center [328, 150] width 22 height 22
radio input "true"
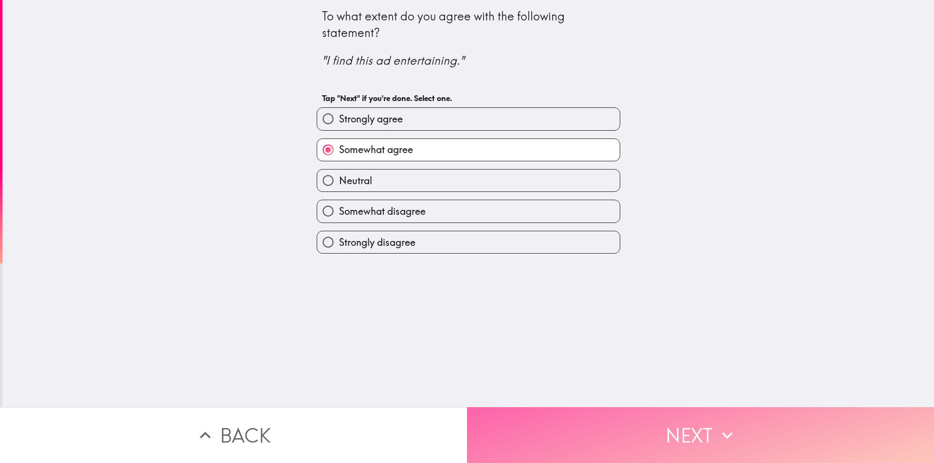
click at [683, 426] on button "Next" at bounding box center [700, 436] width 467 height 56
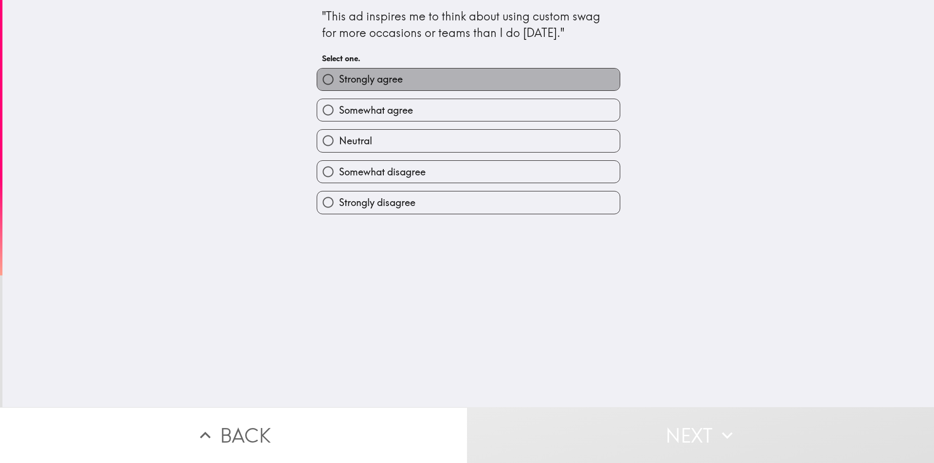
click at [427, 71] on label "Strongly agree" at bounding box center [468, 80] width 303 height 22
click at [339, 71] on input "Strongly agree" at bounding box center [328, 80] width 22 height 22
radio input "true"
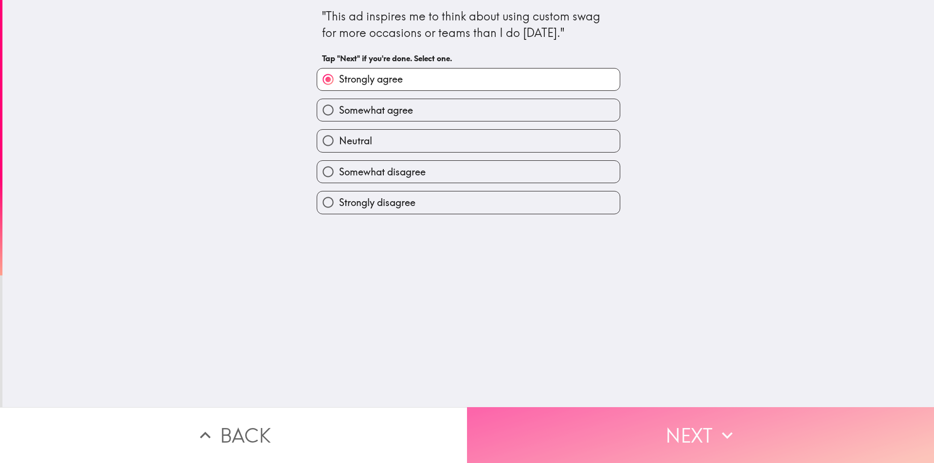
click at [734, 434] on icon "button" at bounding box center [726, 435] width 21 height 21
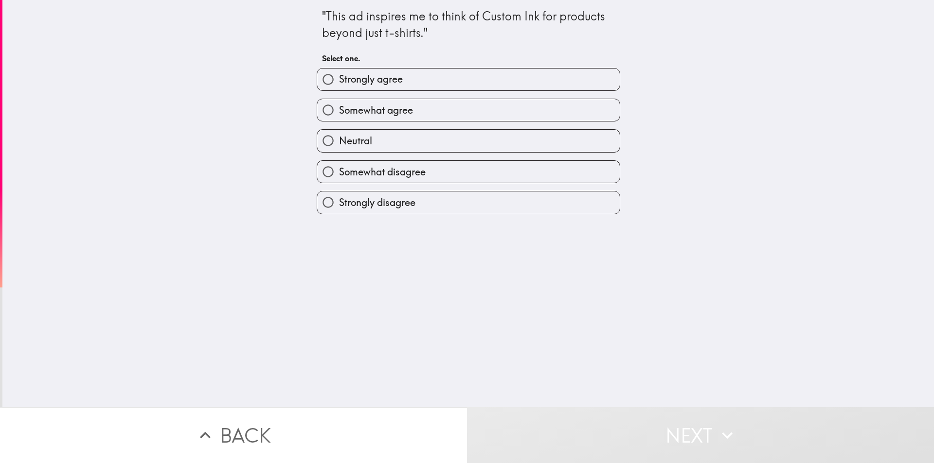
click at [412, 117] on label "Somewhat agree" at bounding box center [468, 110] width 303 height 22
click at [339, 117] on input "Somewhat agree" at bounding box center [328, 110] width 22 height 22
radio input "true"
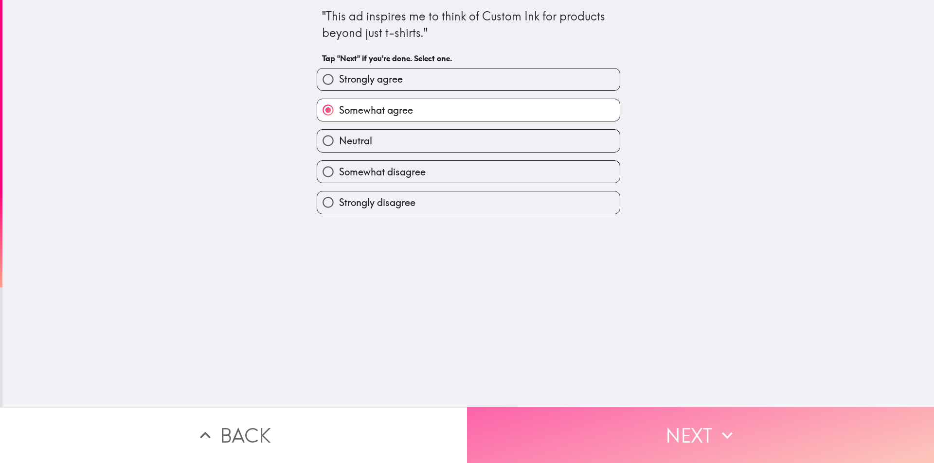
click at [652, 445] on button "Next" at bounding box center [700, 436] width 467 height 56
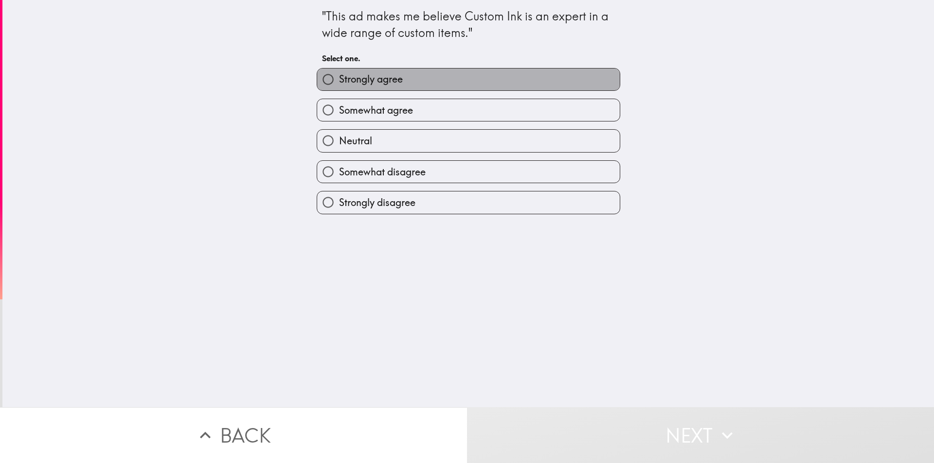
click at [413, 80] on label "Strongly agree" at bounding box center [468, 80] width 303 height 22
click at [339, 80] on input "Strongly agree" at bounding box center [328, 80] width 22 height 22
radio input "true"
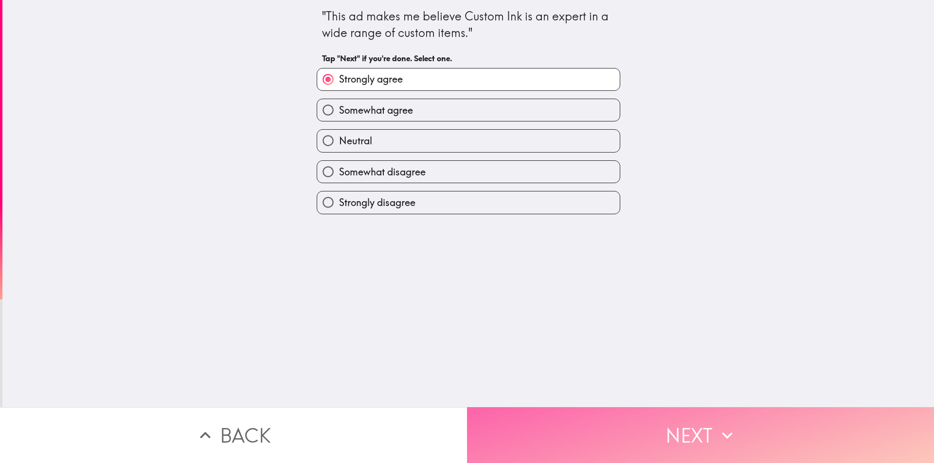
click at [666, 440] on button "Next" at bounding box center [700, 436] width 467 height 56
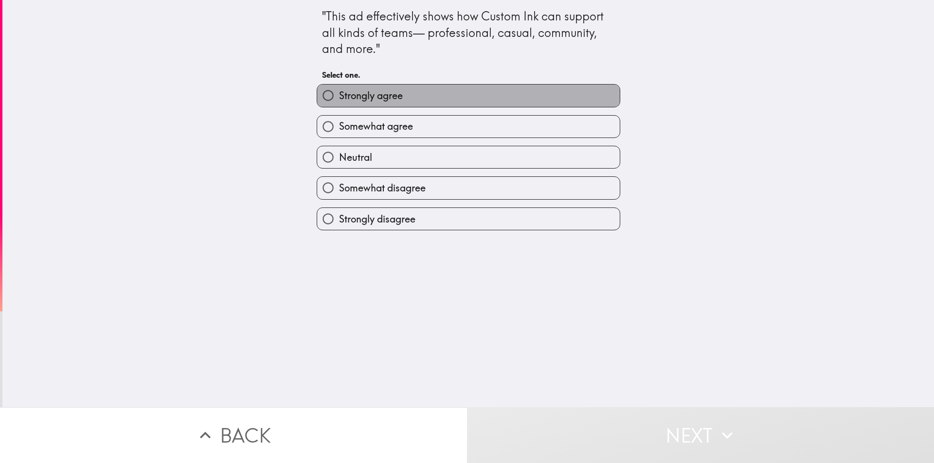
click at [451, 93] on label "Strongly agree" at bounding box center [468, 96] width 303 height 22
click at [339, 93] on input "Strongly agree" at bounding box center [328, 96] width 22 height 22
radio input "true"
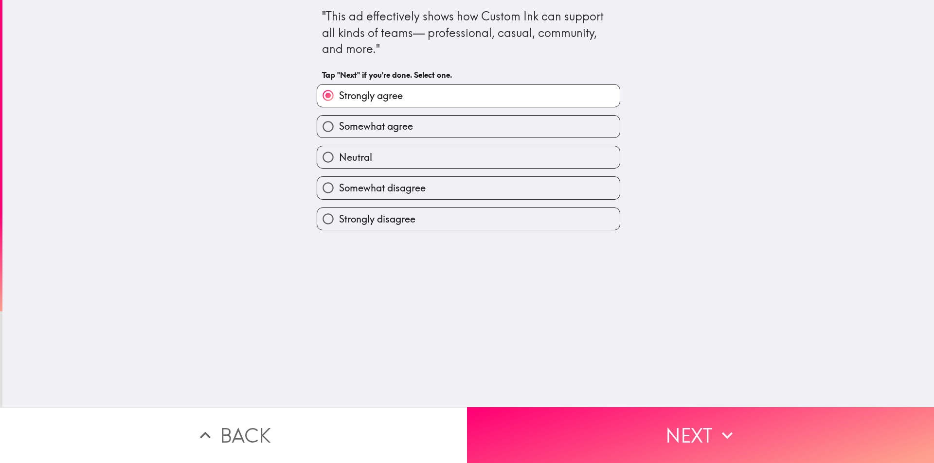
click at [665, 392] on div ""This ad effectively shows how Custom Ink can support all kinds of teams— profe…" at bounding box center [467, 204] width 931 height 408
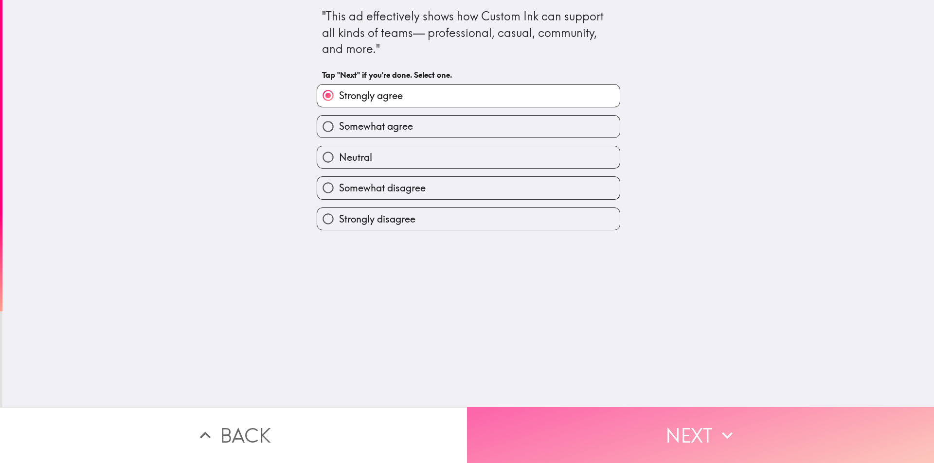
click at [672, 428] on button "Next" at bounding box center [700, 436] width 467 height 56
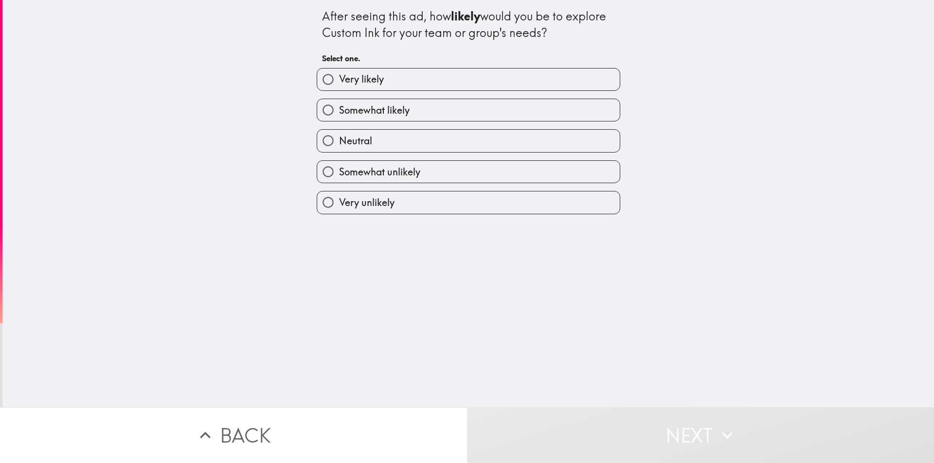
click at [444, 58] on h6 "Select one." at bounding box center [468, 58] width 293 height 11
click at [459, 93] on div "Somewhat likely" at bounding box center [464, 106] width 311 height 31
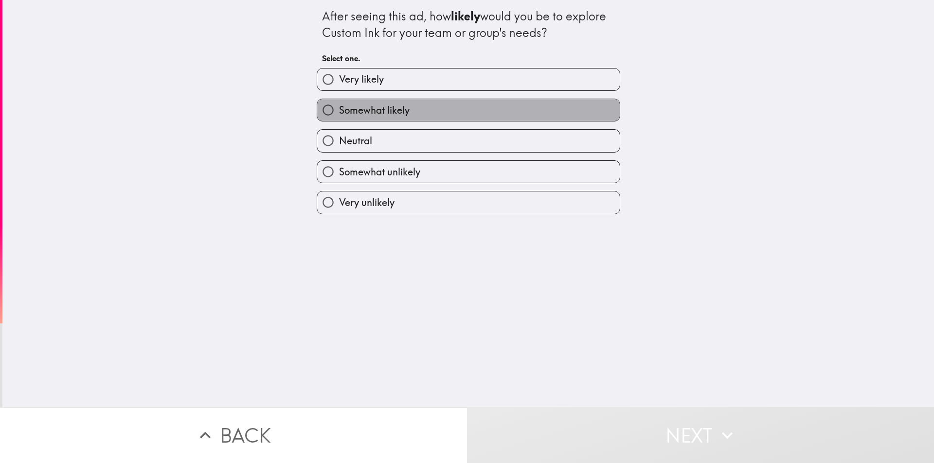
click at [462, 101] on label "Somewhat likely" at bounding box center [468, 110] width 303 height 22
click at [339, 101] on input "Somewhat likely" at bounding box center [328, 110] width 22 height 22
radio input "true"
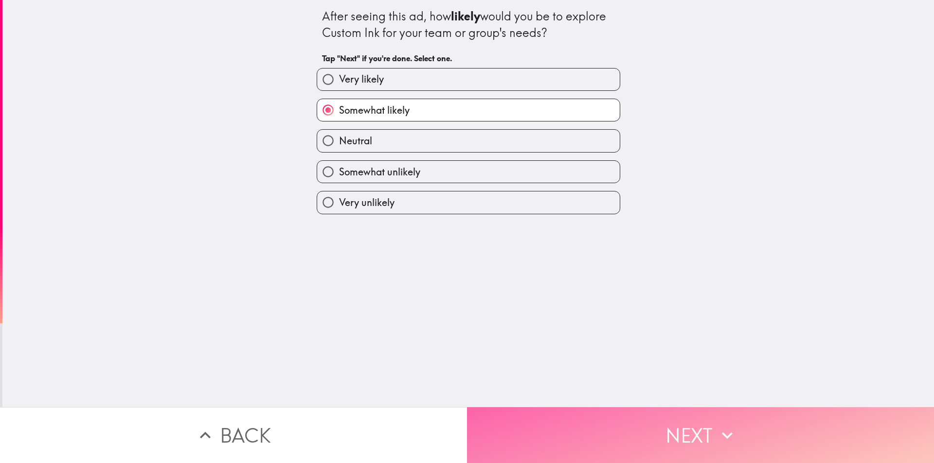
click at [724, 408] on button "Next" at bounding box center [700, 436] width 467 height 56
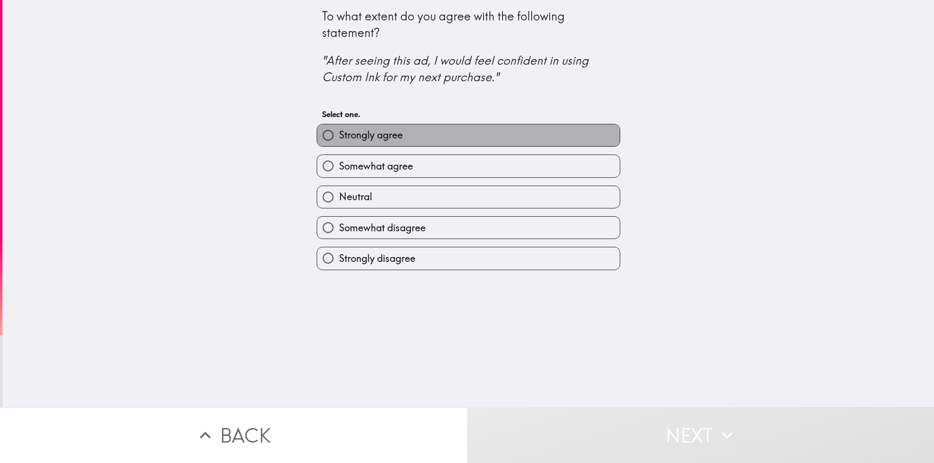
click at [467, 134] on label "Strongly agree" at bounding box center [468, 136] width 303 height 22
click at [339, 134] on input "Strongly agree" at bounding box center [328, 136] width 22 height 22
radio input "true"
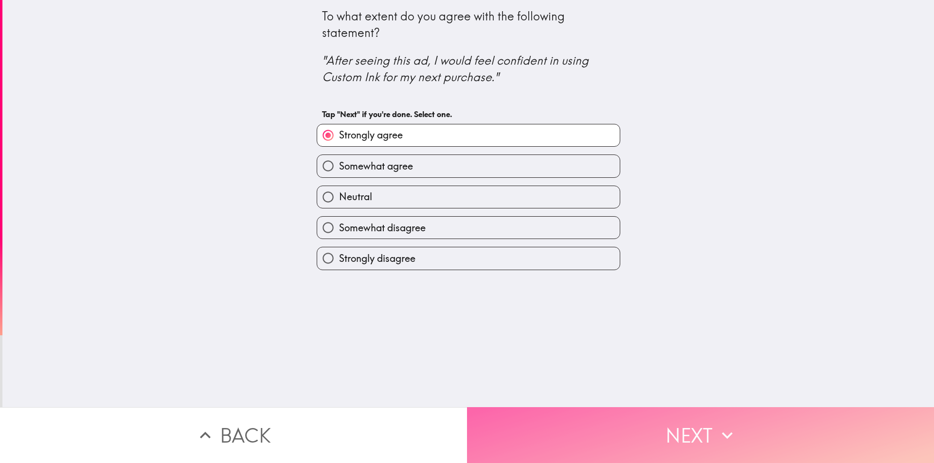
click at [705, 450] on button "Next" at bounding box center [700, 436] width 467 height 56
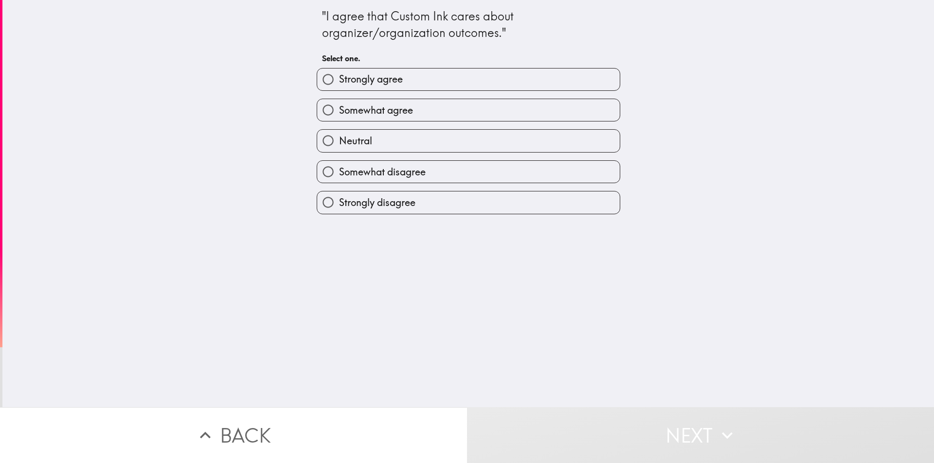
drag, startPoint x: 405, startPoint y: 106, endPoint x: 414, endPoint y: 122, distance: 18.5
click at [405, 107] on span "Somewhat agree" at bounding box center [376, 111] width 74 height 14
click at [339, 107] on input "Somewhat agree" at bounding box center [328, 110] width 22 height 22
radio input "true"
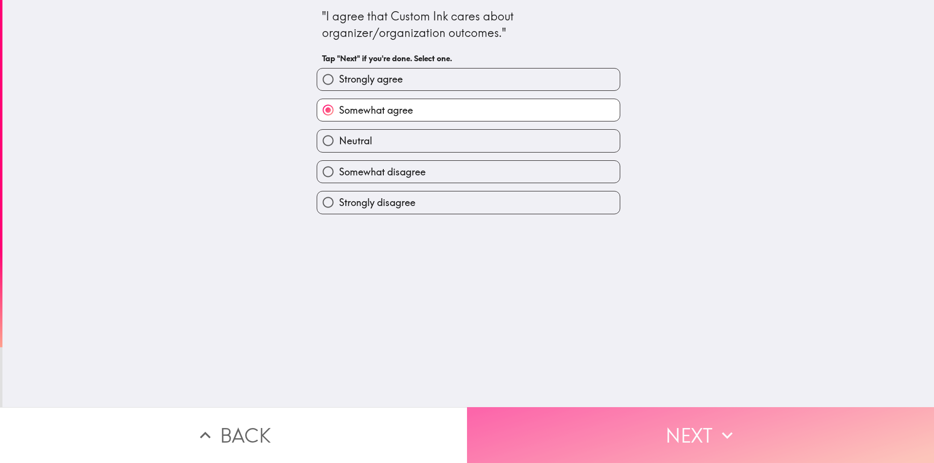
click at [696, 440] on button "Next" at bounding box center [700, 436] width 467 height 56
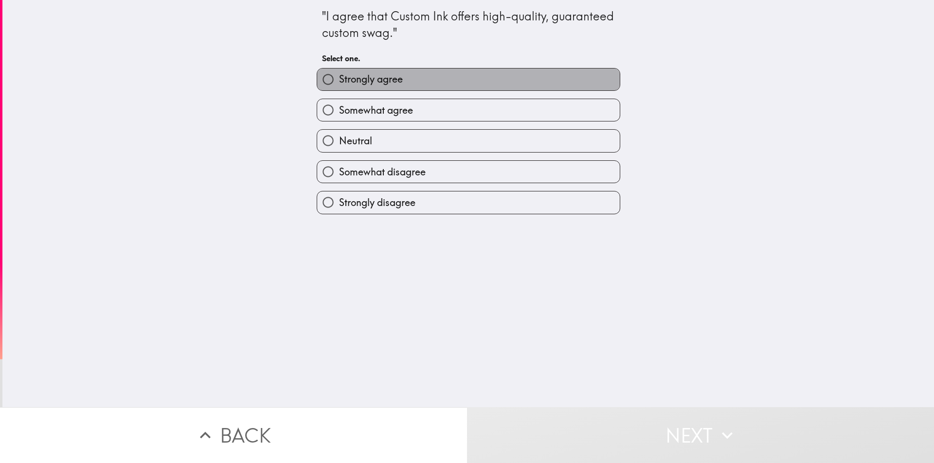
click at [442, 69] on label "Strongly agree" at bounding box center [468, 80] width 303 height 22
click at [339, 69] on input "Strongly agree" at bounding box center [328, 80] width 22 height 22
radio input "true"
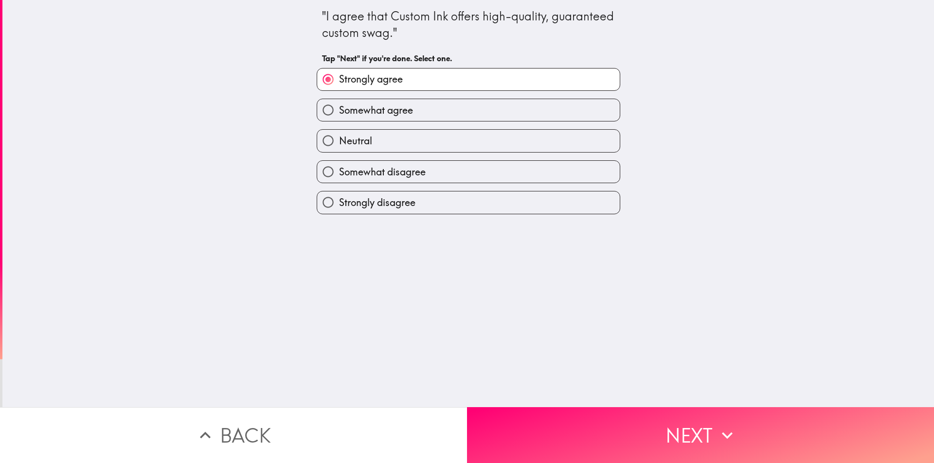
click at [742, 399] on div ""I agree that Custom Ink offers high-quality, guaranteed custom swag." Tap "Nex…" at bounding box center [467, 204] width 931 height 408
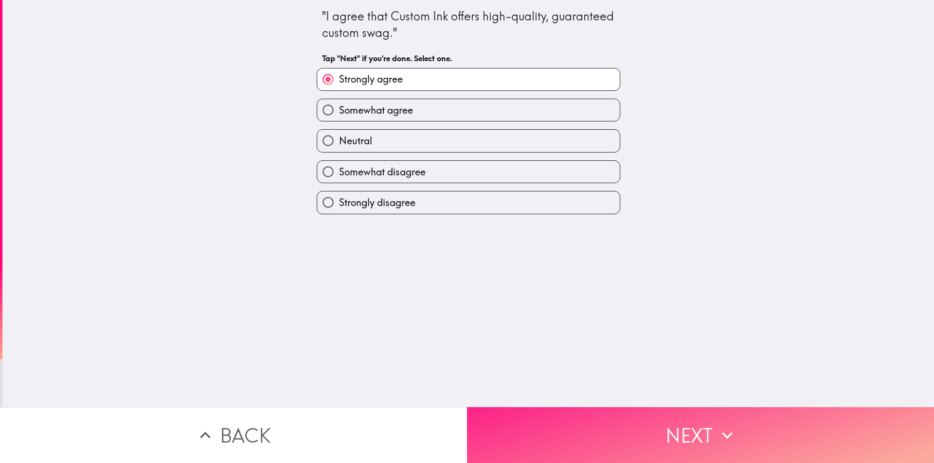
click at [752, 415] on button "Next" at bounding box center [700, 436] width 467 height 56
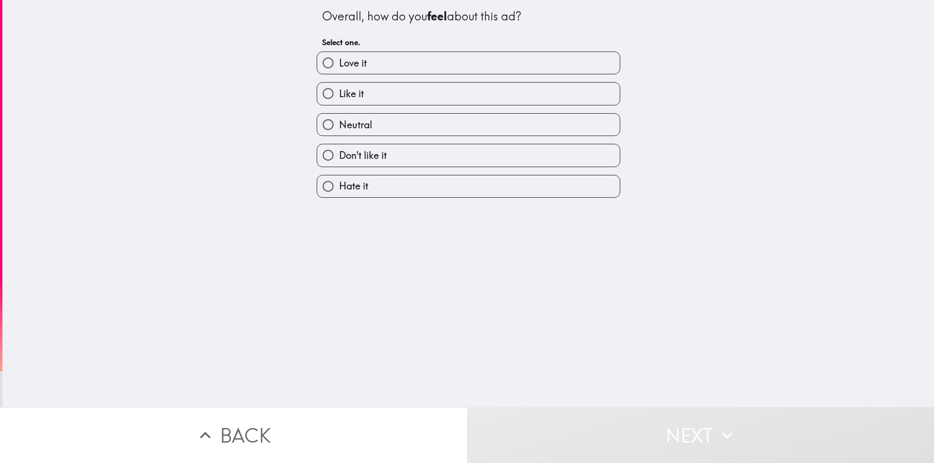
click at [358, 94] on label "Like it" at bounding box center [468, 94] width 303 height 22
click at [339, 94] on input "Like it" at bounding box center [328, 94] width 22 height 22
radio input "true"
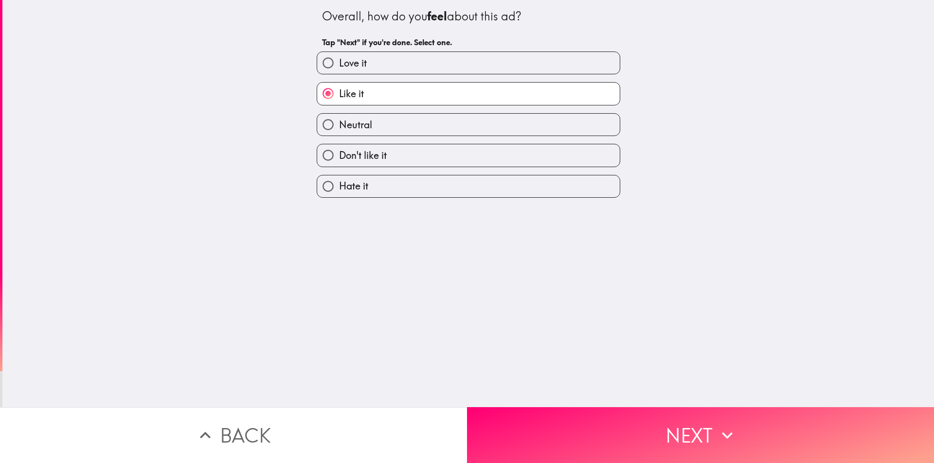
click at [691, 432] on button "Next" at bounding box center [700, 436] width 467 height 56
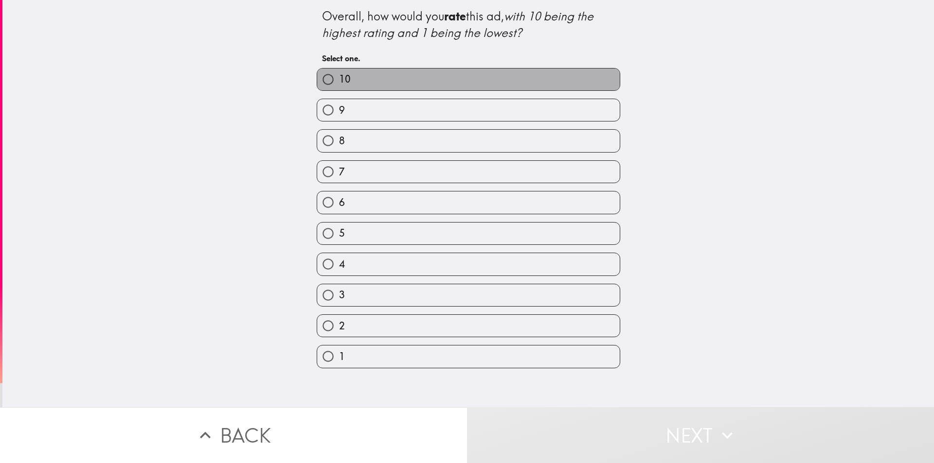
click at [394, 83] on label "10" at bounding box center [468, 80] width 303 height 22
click at [339, 83] on input "10" at bounding box center [328, 80] width 22 height 22
radio input "true"
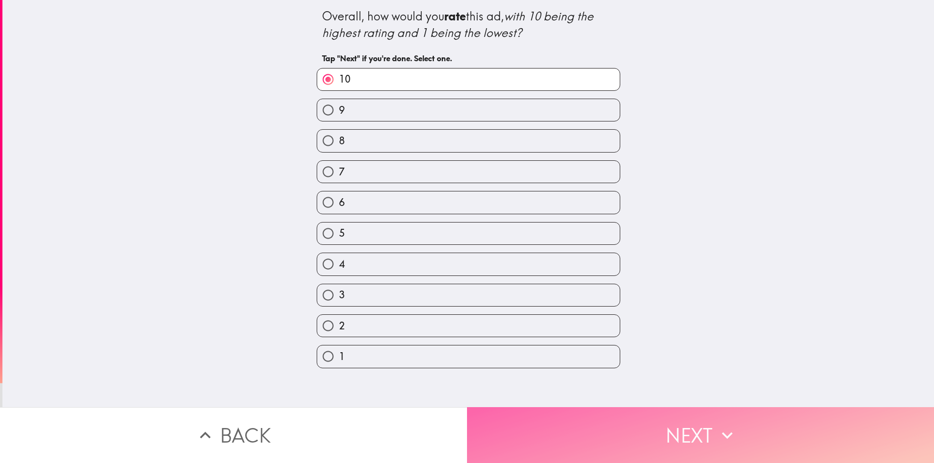
click at [669, 408] on button "Next" at bounding box center [700, 436] width 467 height 56
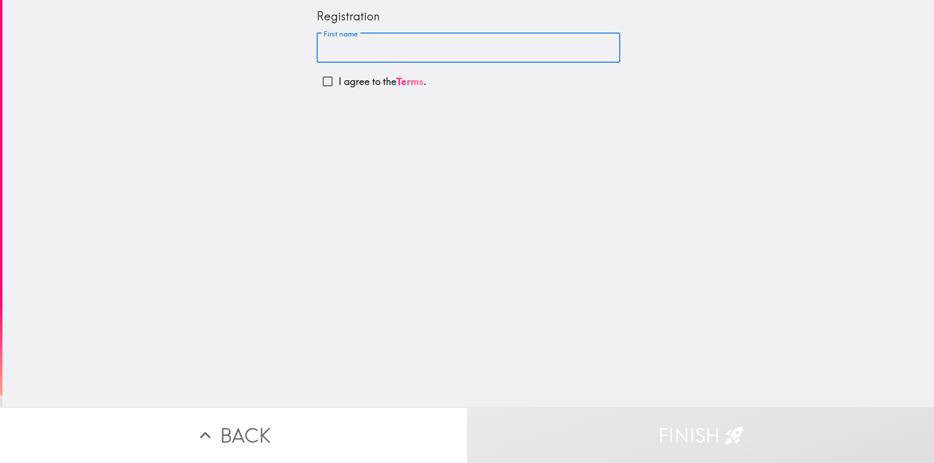
click at [352, 42] on input "First name" at bounding box center [468, 48] width 303 height 30
type input "[PERSON_NAME]"
click at [366, 77] on p "I agree to the Terms ." at bounding box center [382, 82] width 88 height 14
click at [338, 77] on input "I agree to the Terms ." at bounding box center [328, 82] width 22 height 22
checkbox input "true"
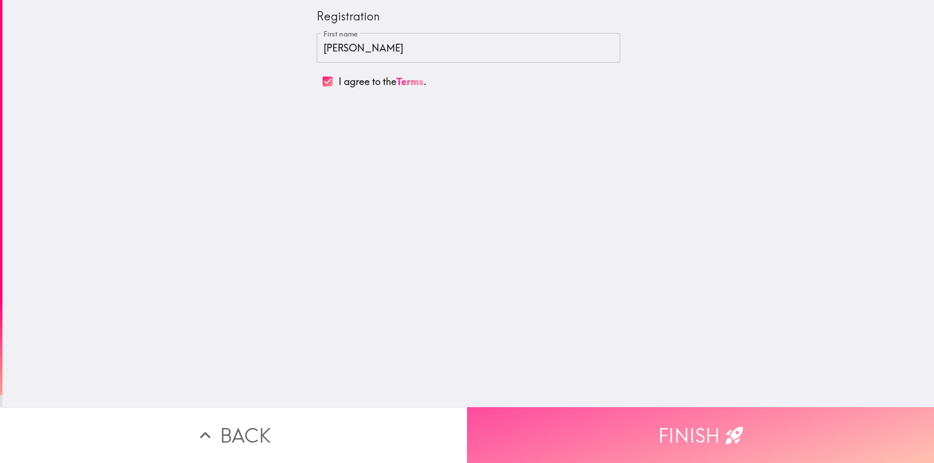
drag, startPoint x: 717, startPoint y: 442, endPoint x: 719, endPoint y: 433, distance: 9.6
click at [717, 442] on button "Finish" at bounding box center [700, 436] width 467 height 56
